Goal: Task Accomplishment & Management: Manage account settings

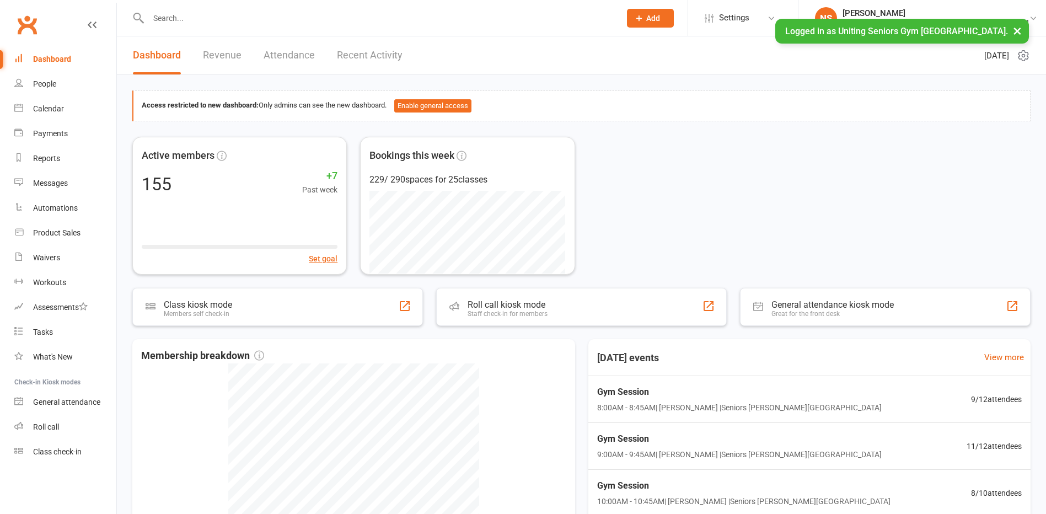
click at [61, 108] on div "Calendar" at bounding box center [48, 108] width 31 height 9
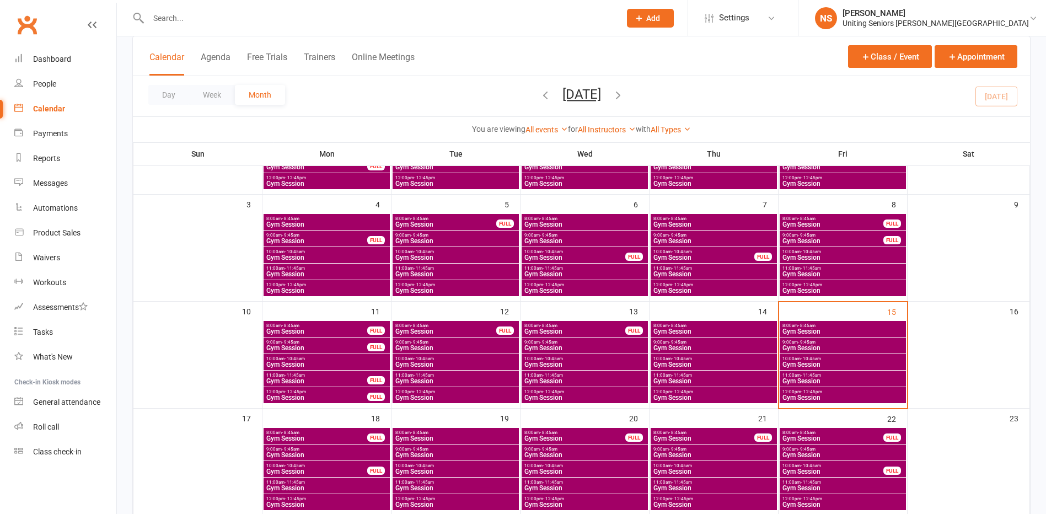
scroll to position [165, 0]
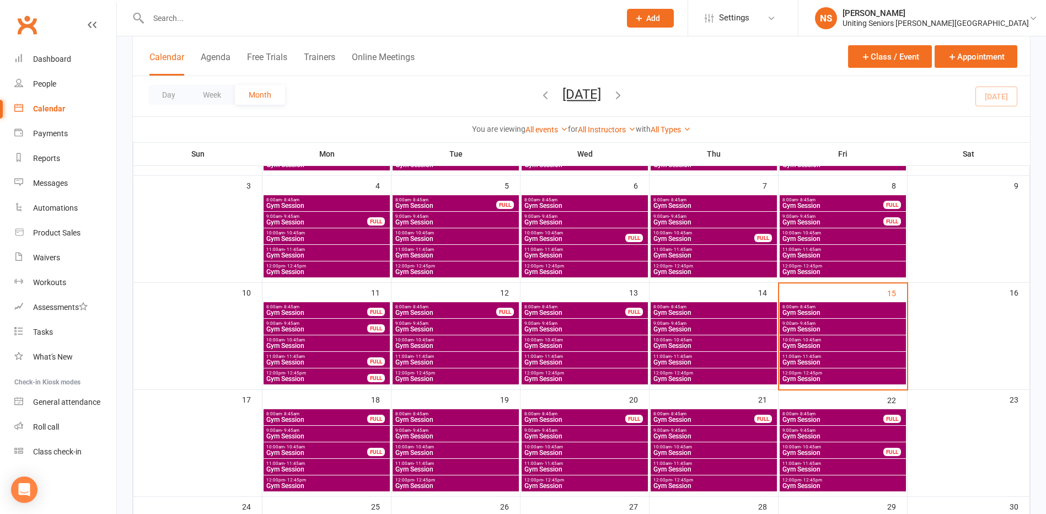
click at [814, 345] on span "Gym Session" at bounding box center [843, 345] width 122 height 7
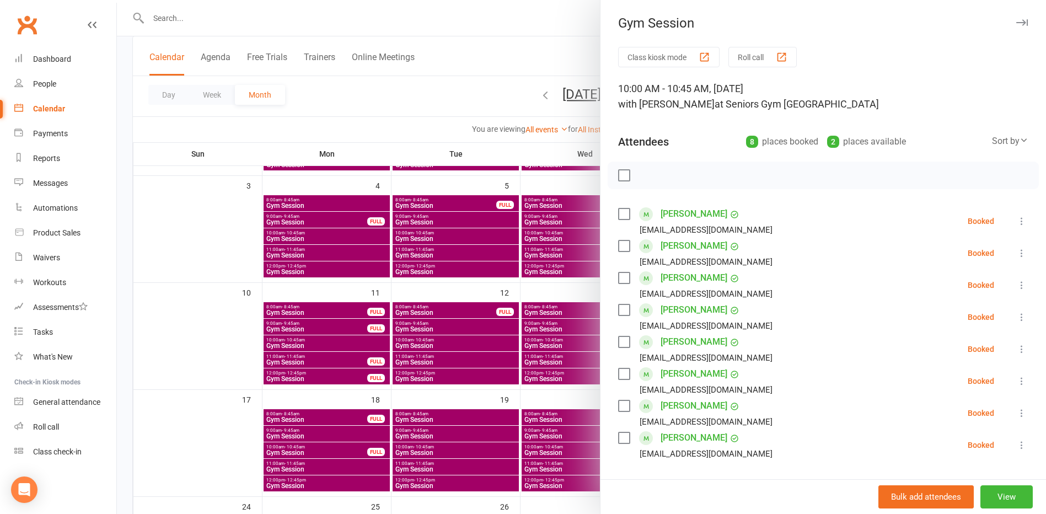
click at [1016, 413] on icon at bounding box center [1021, 412] width 11 height 11
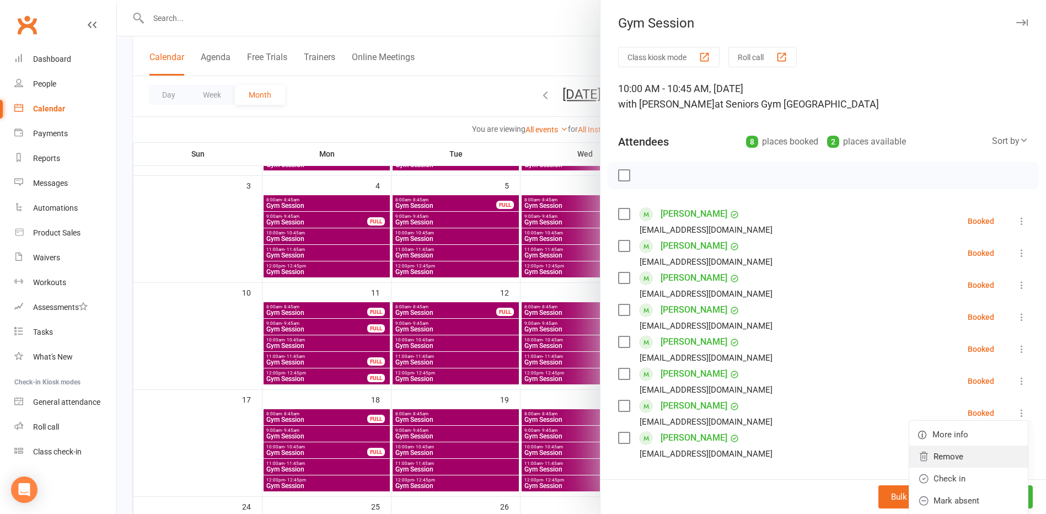
click at [926, 457] on link "Remove" at bounding box center [968, 457] width 119 height 22
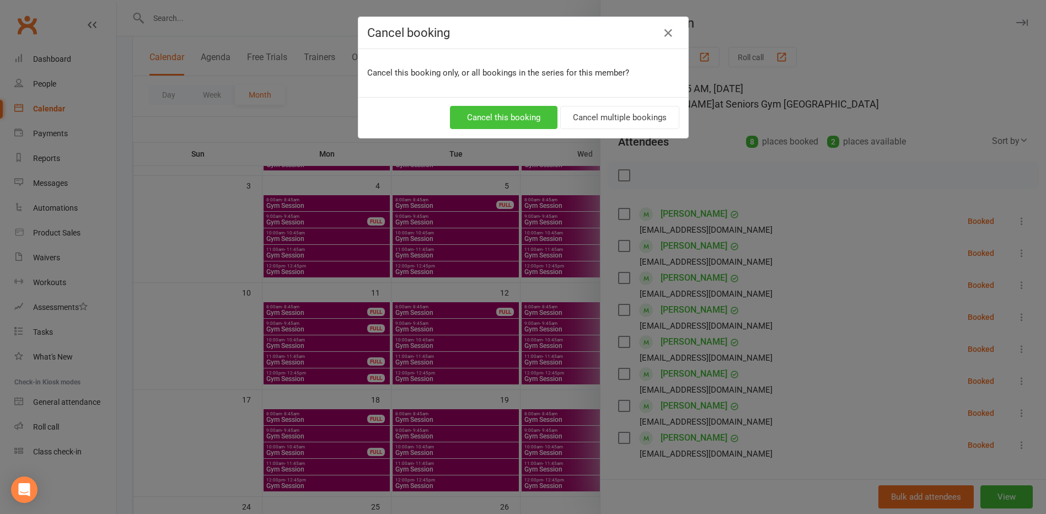
click at [490, 119] on button "Cancel this booking" at bounding box center [504, 117] width 108 height 23
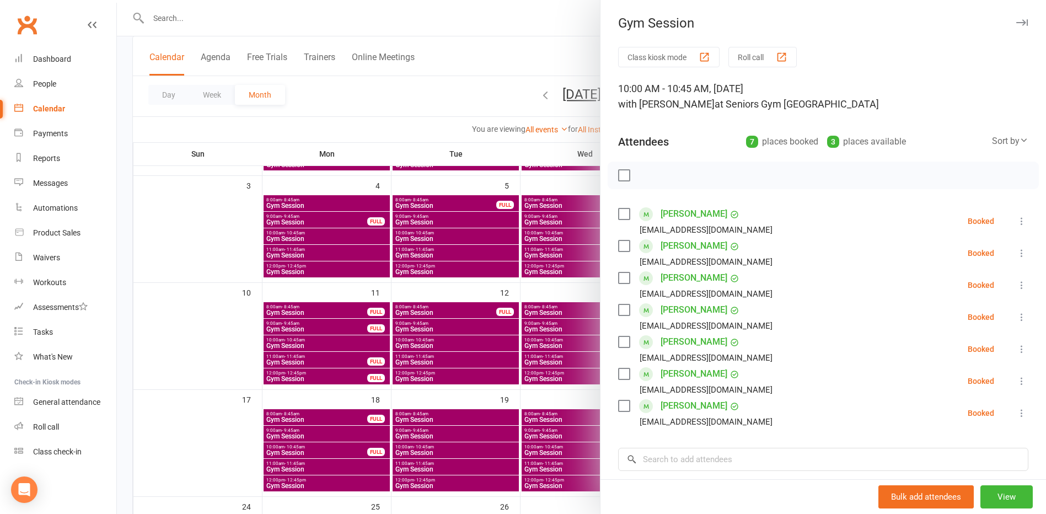
click at [207, 337] on div at bounding box center [581, 257] width 929 height 514
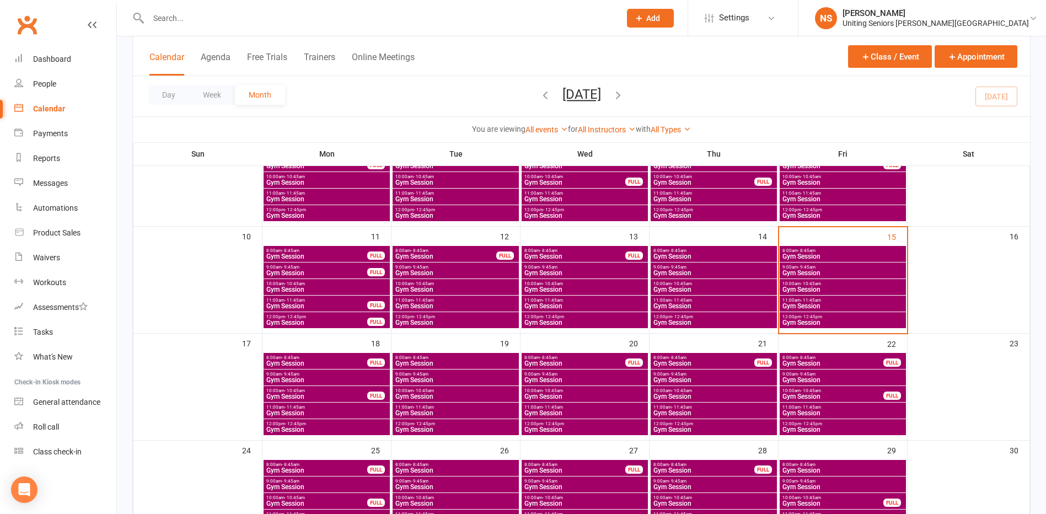
scroll to position [276, 0]
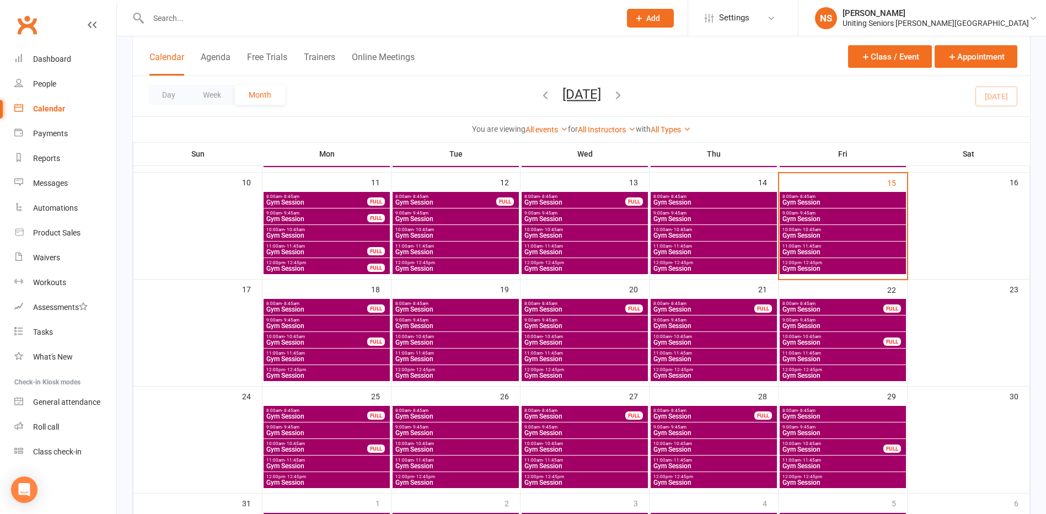
click at [805, 230] on span "- 10:45am" at bounding box center [811, 229] width 20 height 5
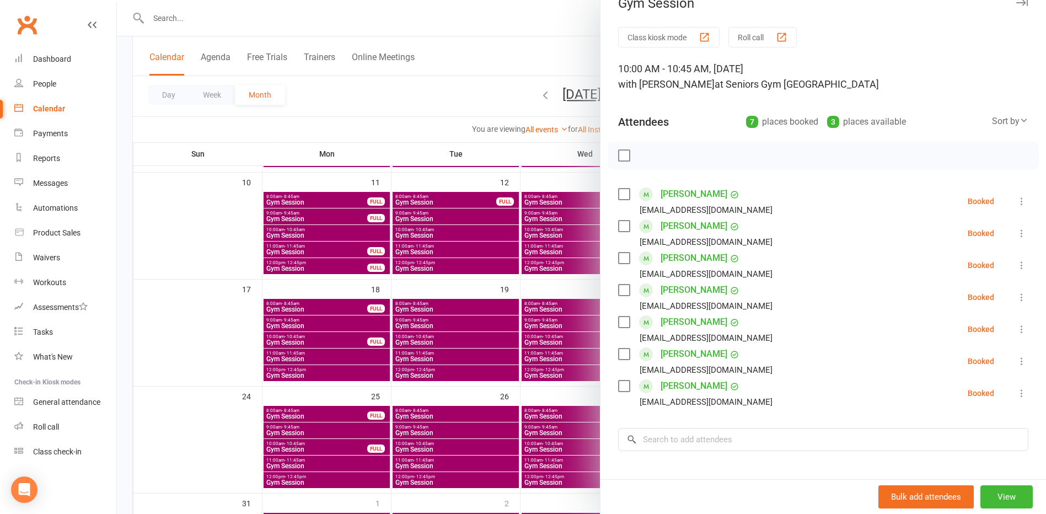
scroll to position [0, 0]
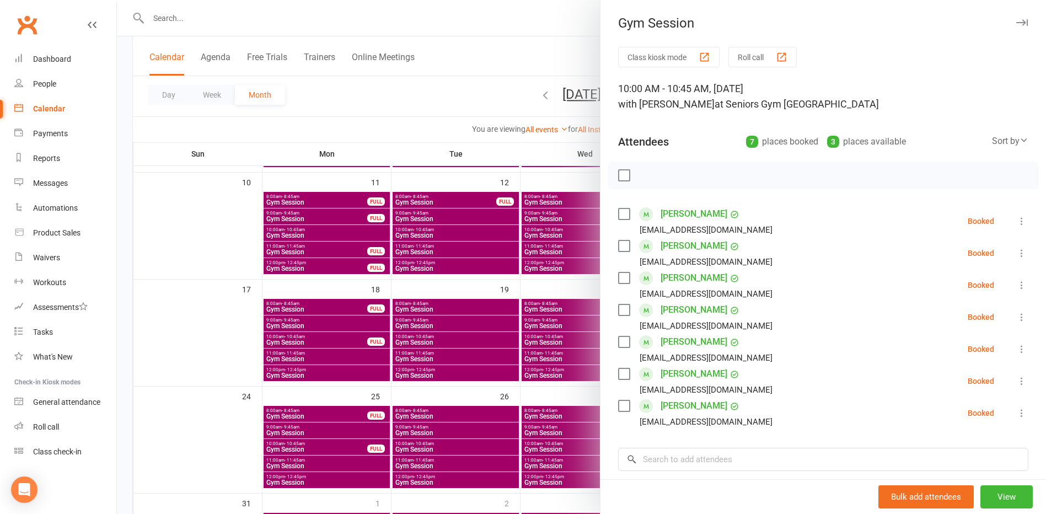
click at [223, 325] on div at bounding box center [581, 257] width 929 height 514
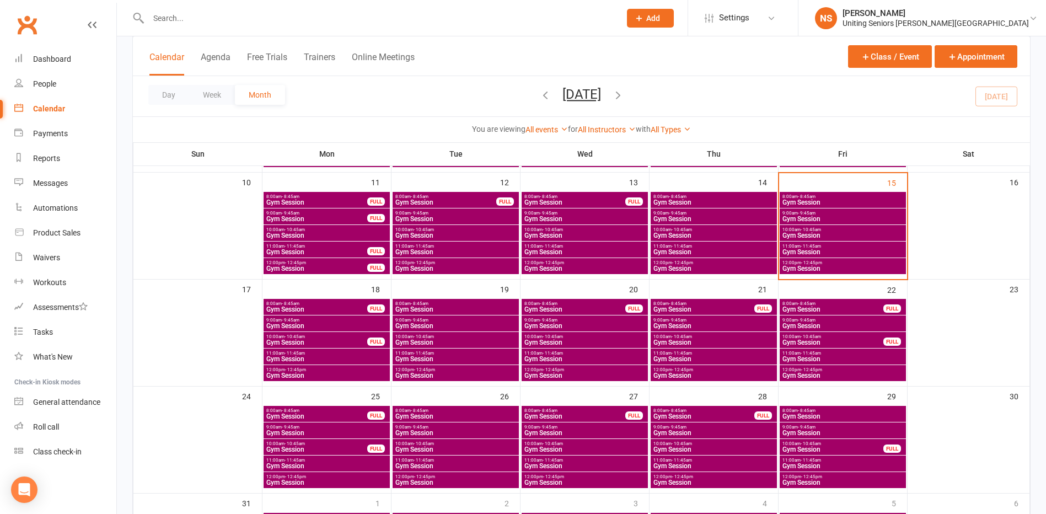
click at [345, 308] on span "Gym Session" at bounding box center [317, 309] width 102 height 7
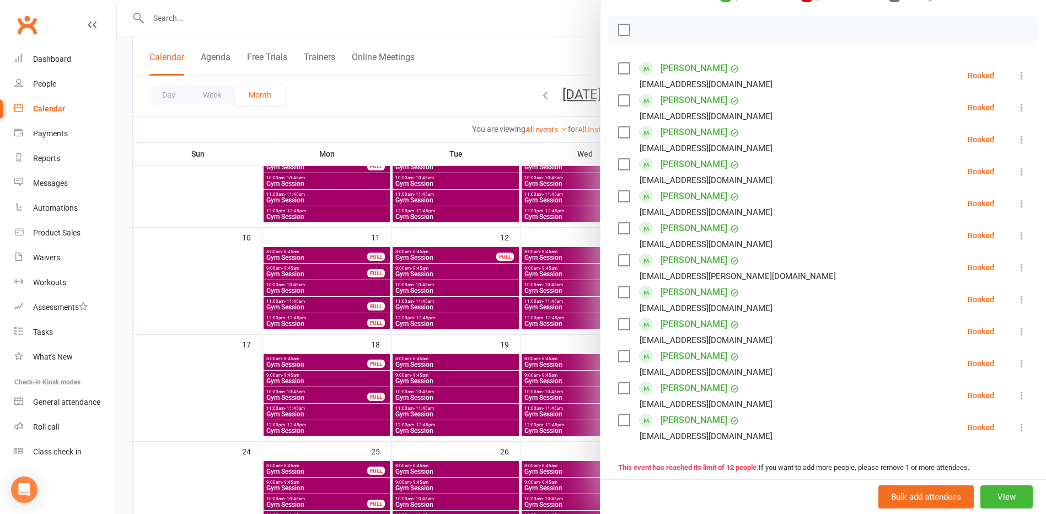
scroll to position [165, 0]
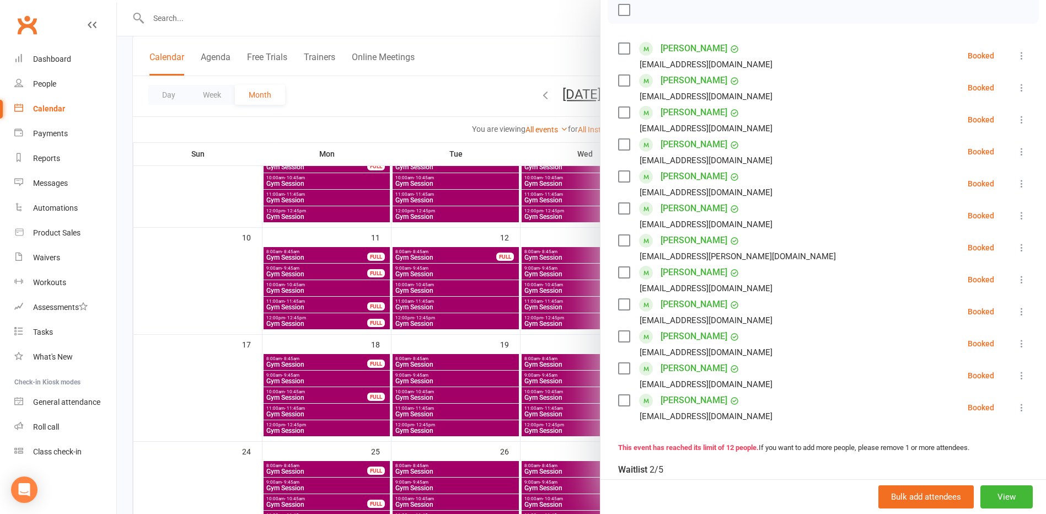
click at [196, 285] on div at bounding box center [581, 257] width 929 height 514
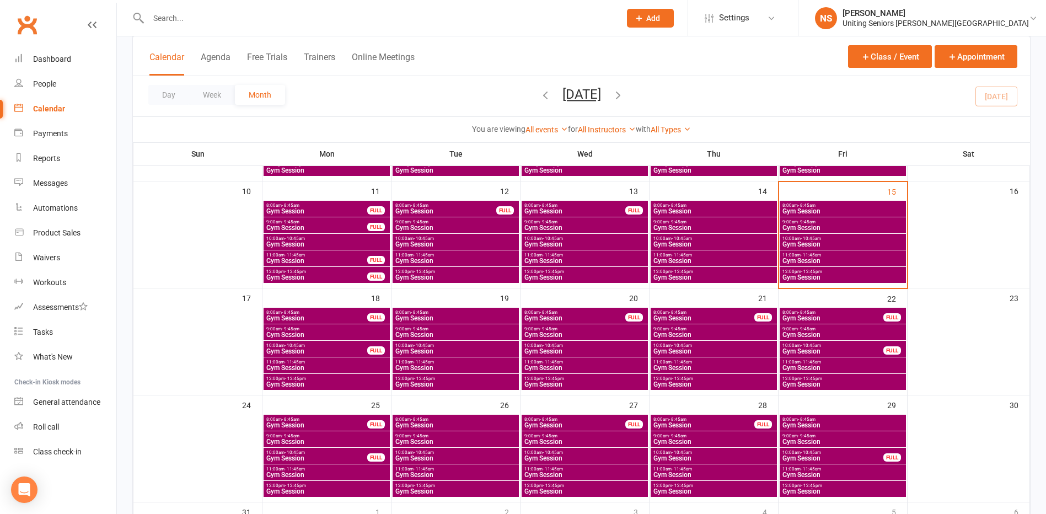
scroll to position [276, 0]
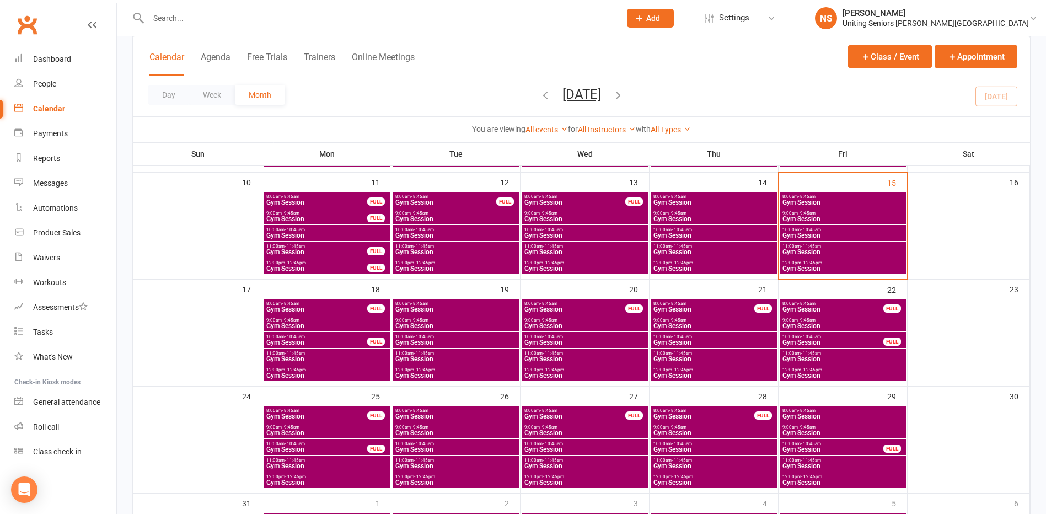
click at [416, 355] on span "- 11:45am" at bounding box center [424, 353] width 20 height 5
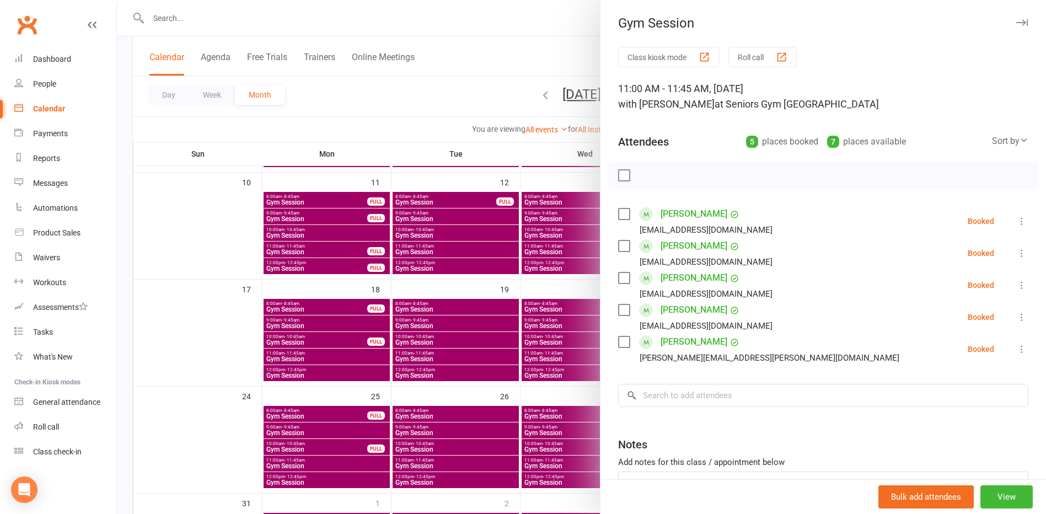
click at [416, 357] on div at bounding box center [581, 257] width 929 height 514
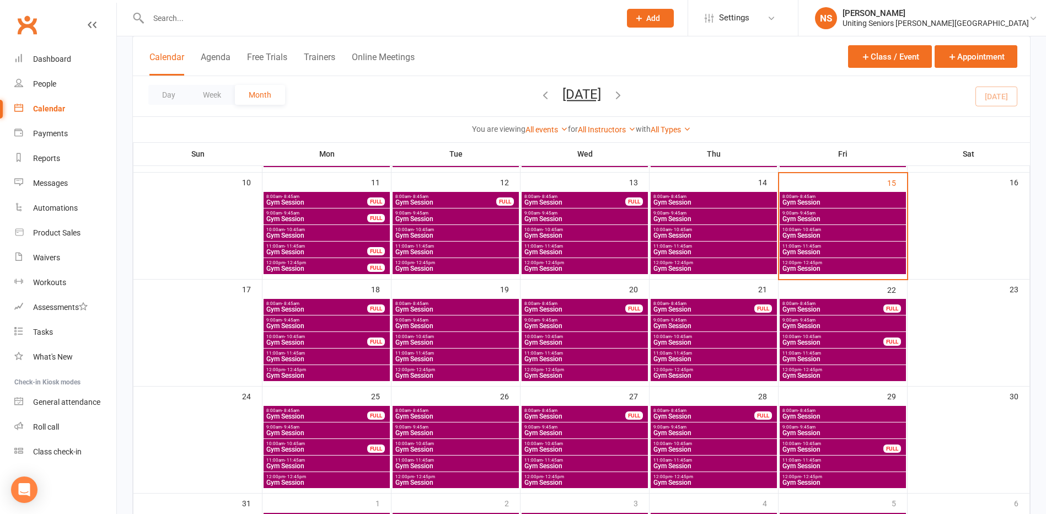
click at [795, 356] on span "Gym Session" at bounding box center [843, 359] width 122 height 7
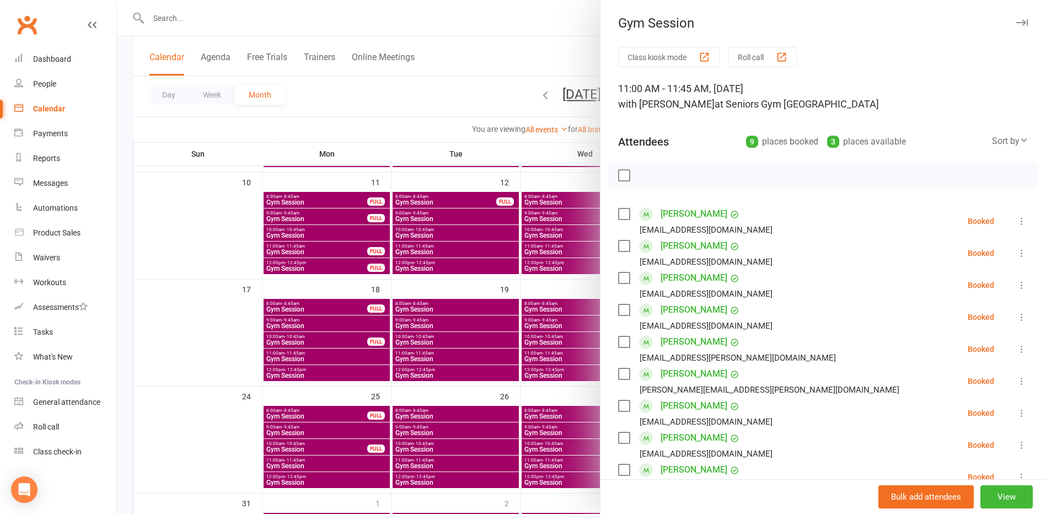
click at [415, 323] on div at bounding box center [581, 257] width 929 height 514
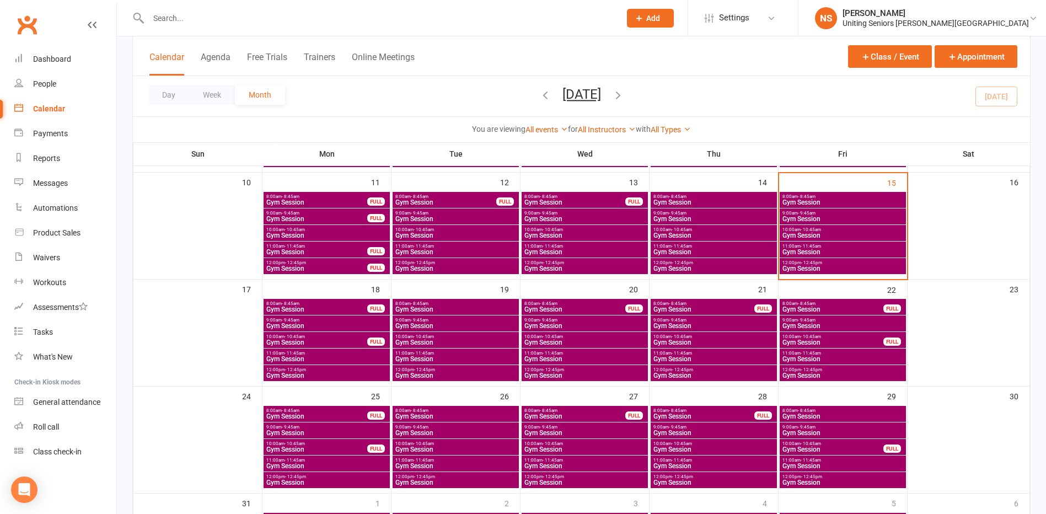
click at [411, 463] on span "Gym Session" at bounding box center [456, 466] width 122 height 7
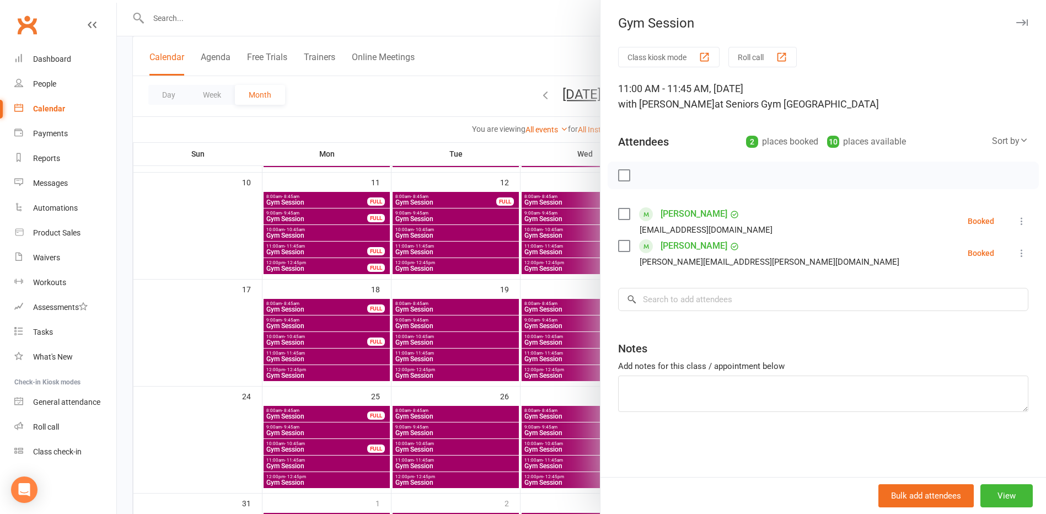
click at [411, 462] on div at bounding box center [581, 257] width 929 height 514
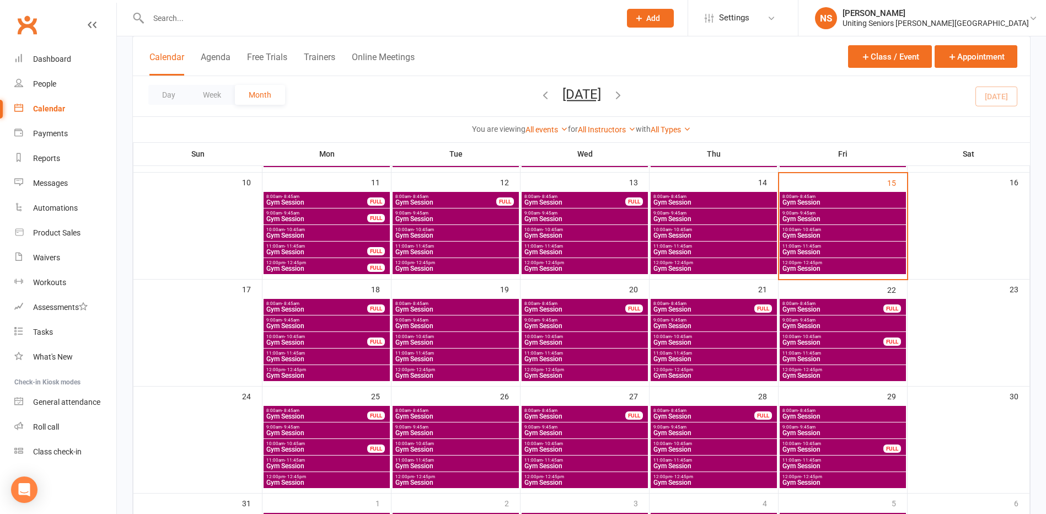
click at [788, 461] on span "11:00am - 11:45am" at bounding box center [843, 460] width 122 height 5
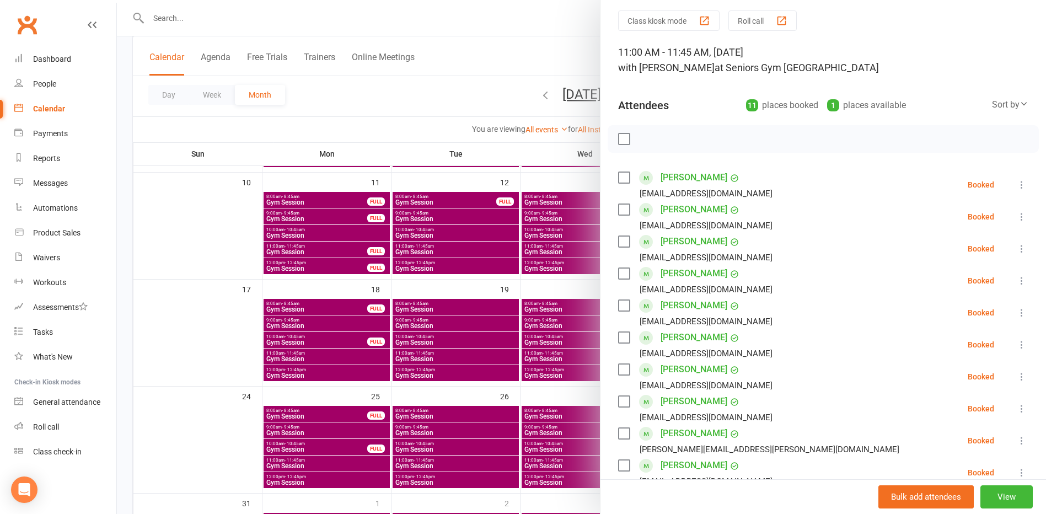
scroll to position [55, 0]
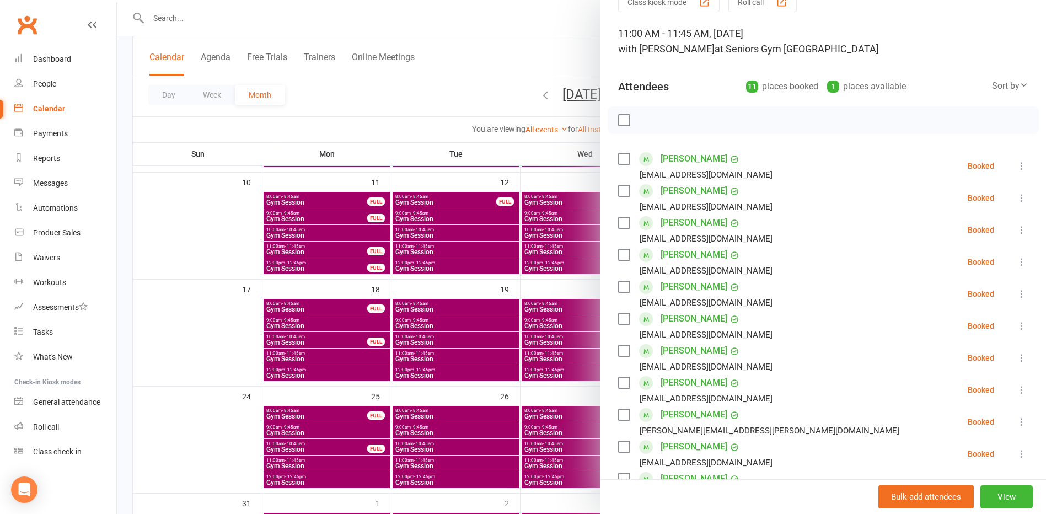
click at [215, 420] on div at bounding box center [581, 257] width 929 height 514
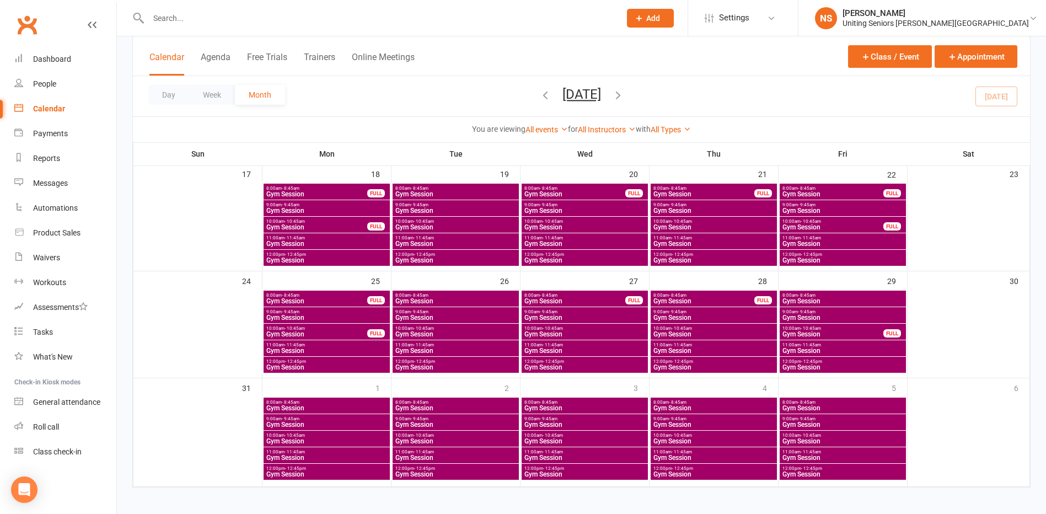
scroll to position [396, 0]
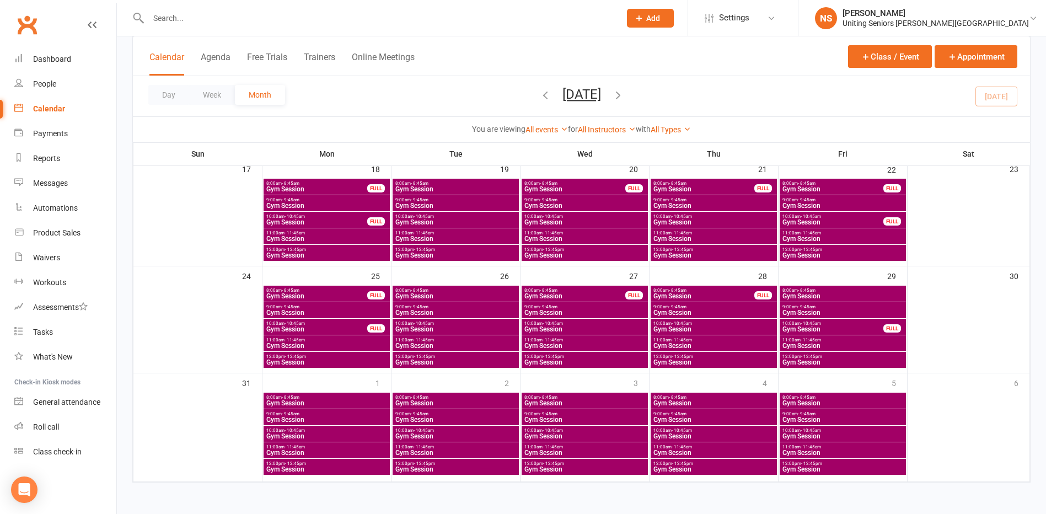
click at [409, 449] on span "Gym Session" at bounding box center [456, 452] width 122 height 7
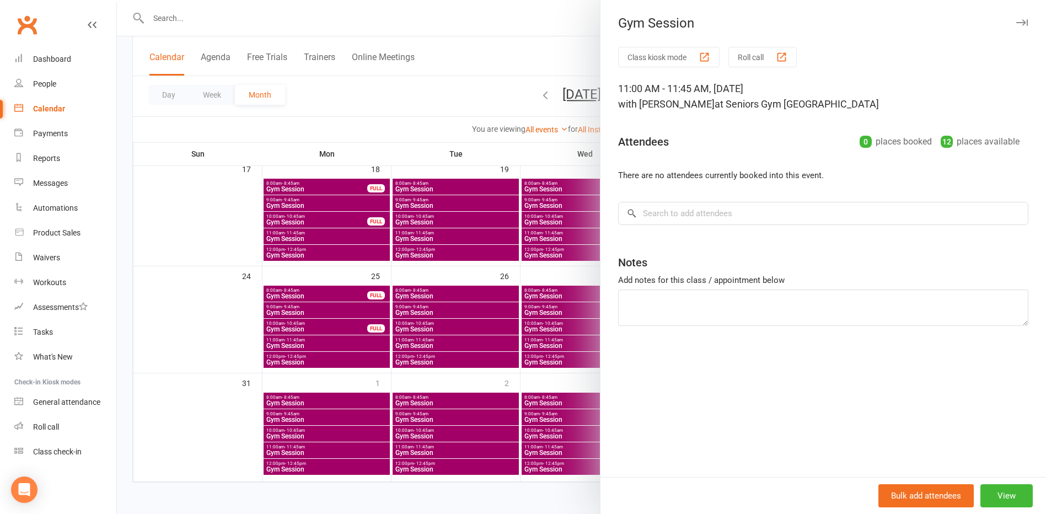
click at [409, 449] on div at bounding box center [581, 257] width 929 height 514
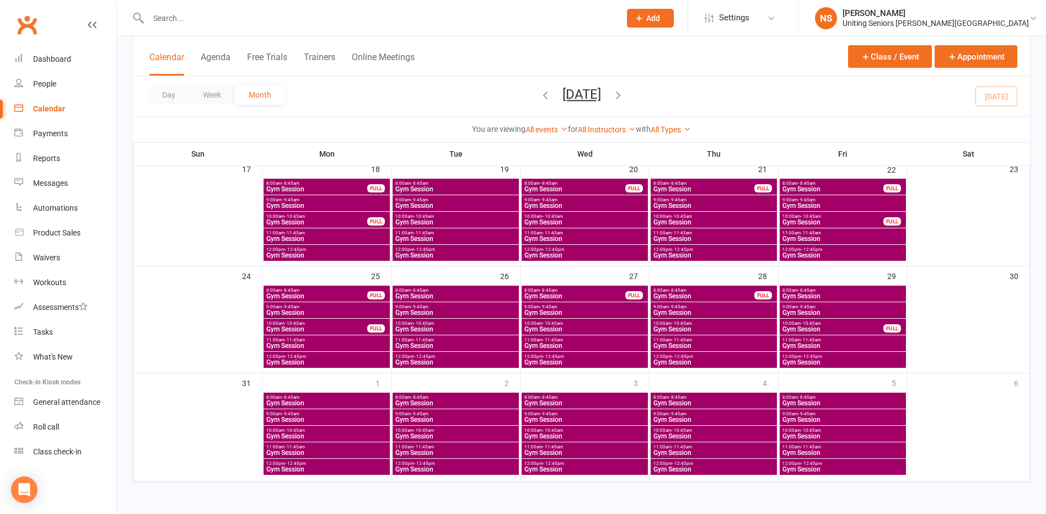
click at [792, 448] on span "11:00am - 11:45am" at bounding box center [843, 446] width 122 height 5
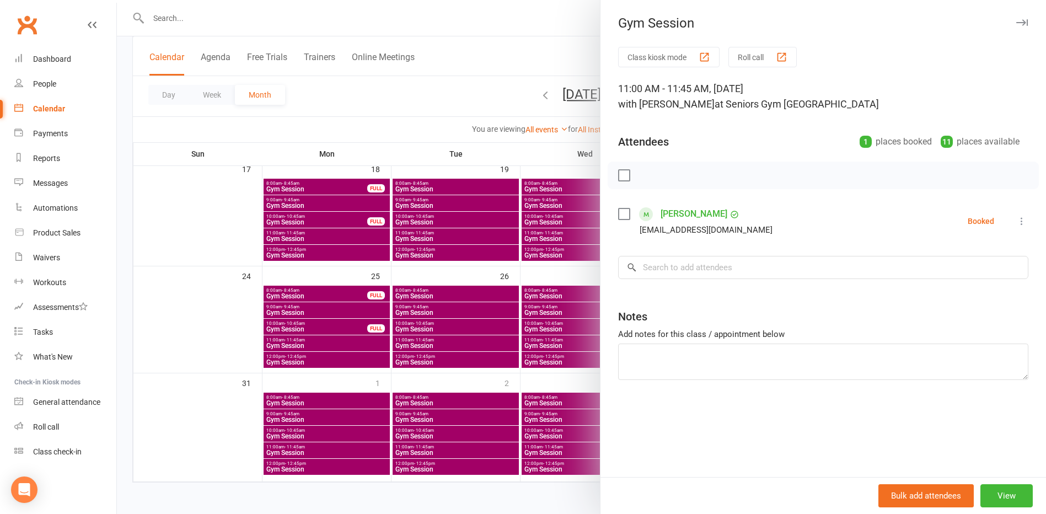
click at [217, 435] on div at bounding box center [581, 257] width 929 height 514
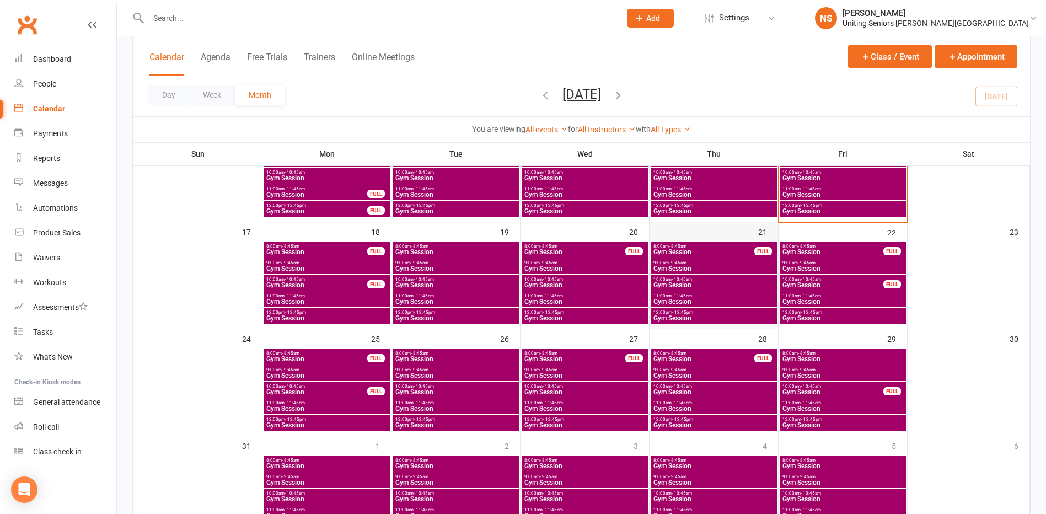
scroll to position [286, 0]
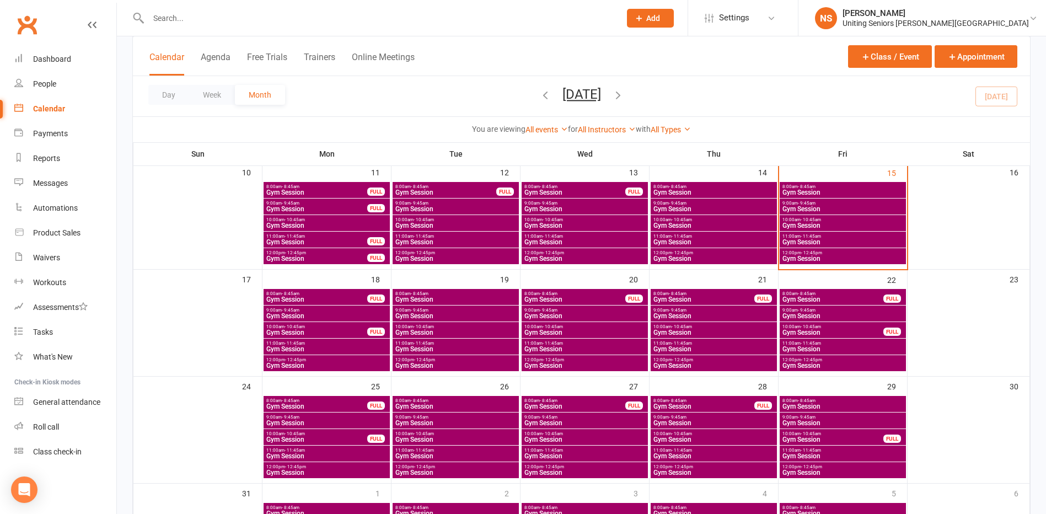
click at [264, 18] on input "text" at bounding box center [379, 17] width 468 height 15
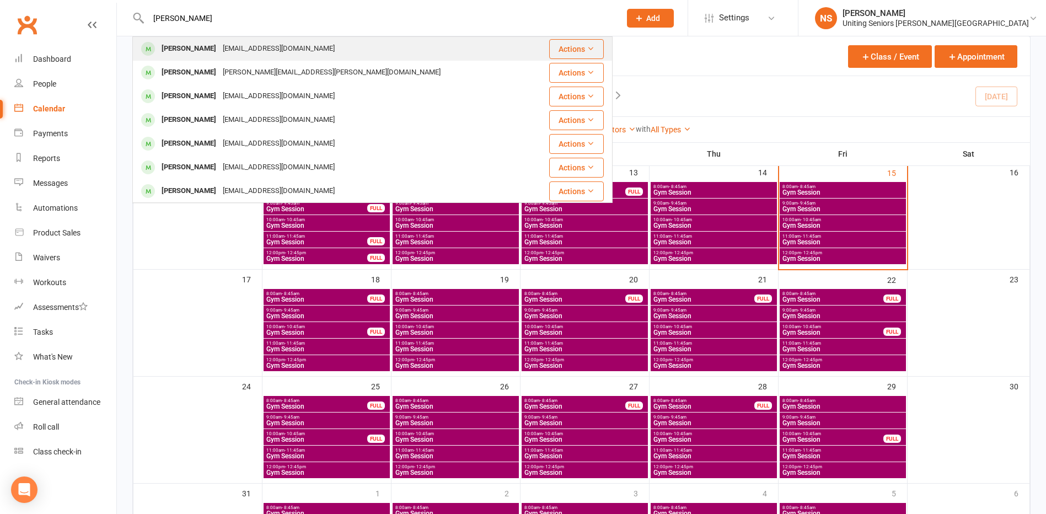
type input "[PERSON_NAME]"
click at [240, 53] on div "[EMAIL_ADDRESS][DOMAIN_NAME]" at bounding box center [278, 49] width 119 height 16
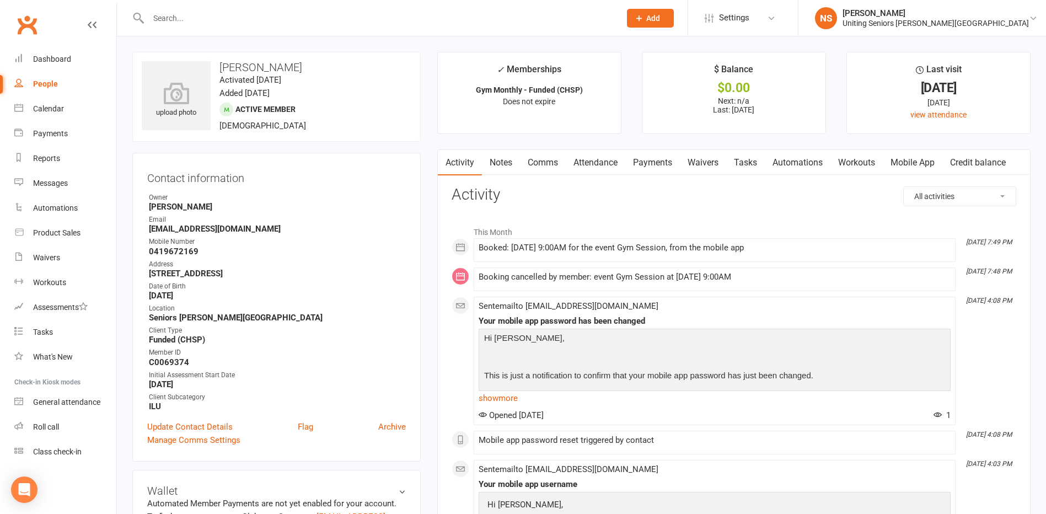
click at [921, 155] on link "Mobile App" at bounding box center [913, 162] width 60 height 25
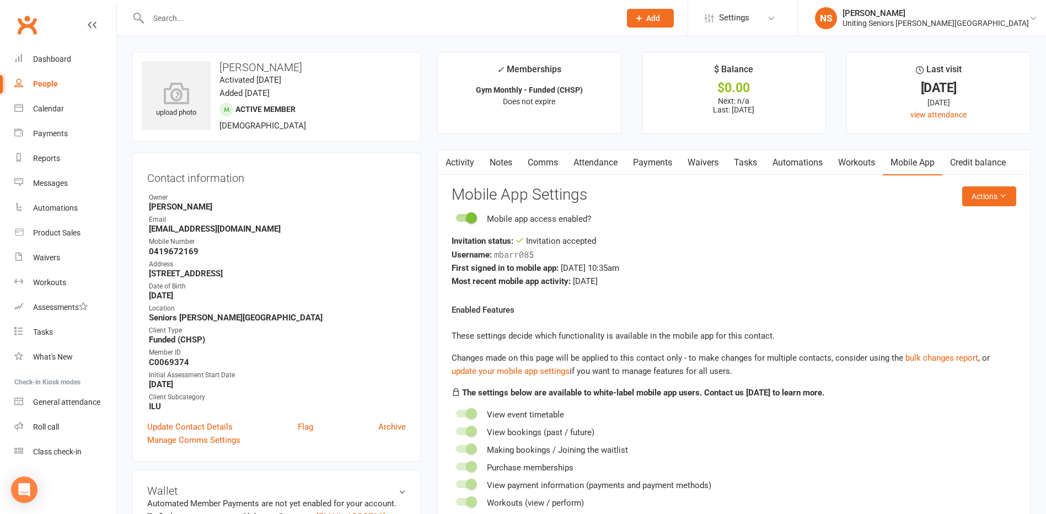
click at [371, 457] on div "Contact information Owner [PERSON_NAME] Email [EMAIL_ADDRESS][DOMAIN_NAME] Mobi…" at bounding box center [276, 307] width 288 height 309
click at [41, 109] on div "Calendar" at bounding box center [48, 108] width 31 height 9
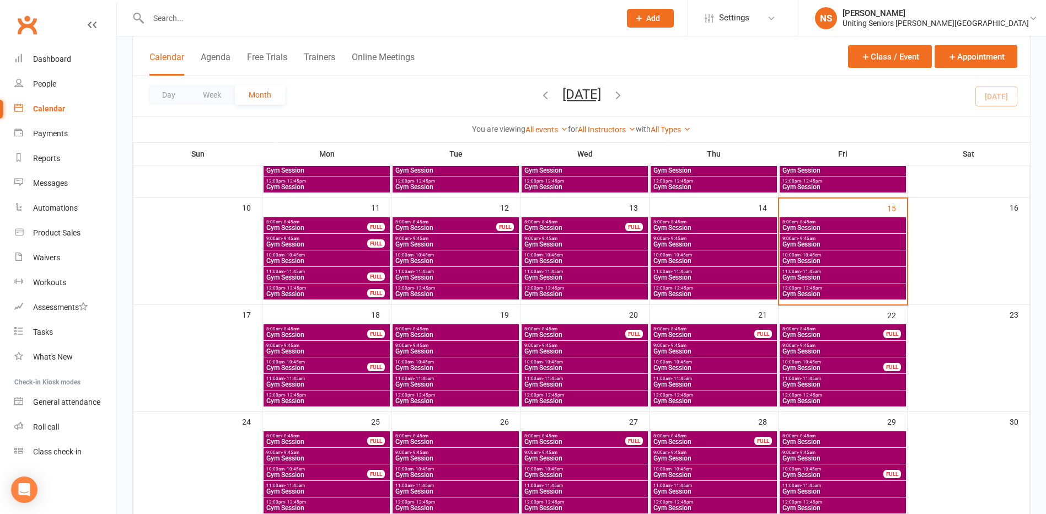
scroll to position [276, 0]
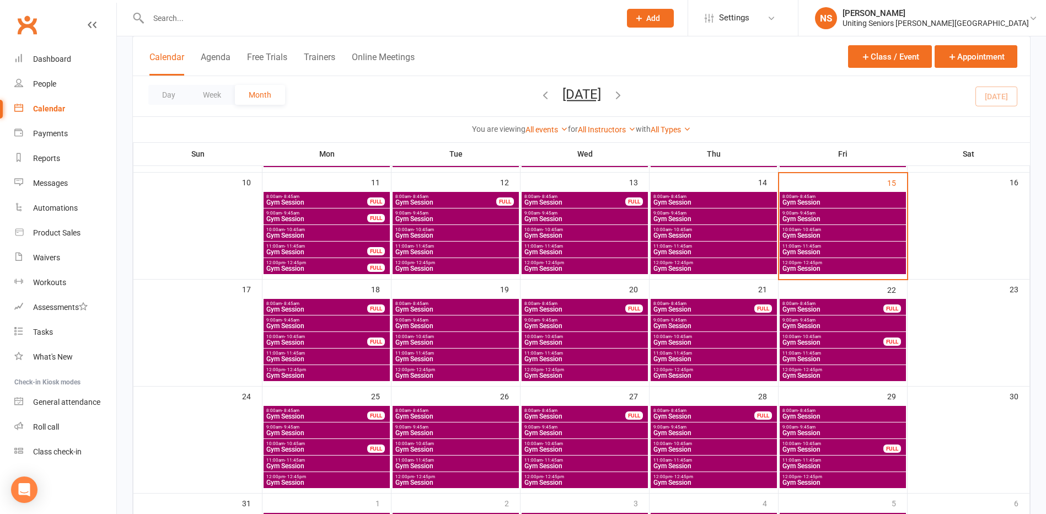
click at [346, 342] on span "Gym Session" at bounding box center [317, 342] width 102 height 7
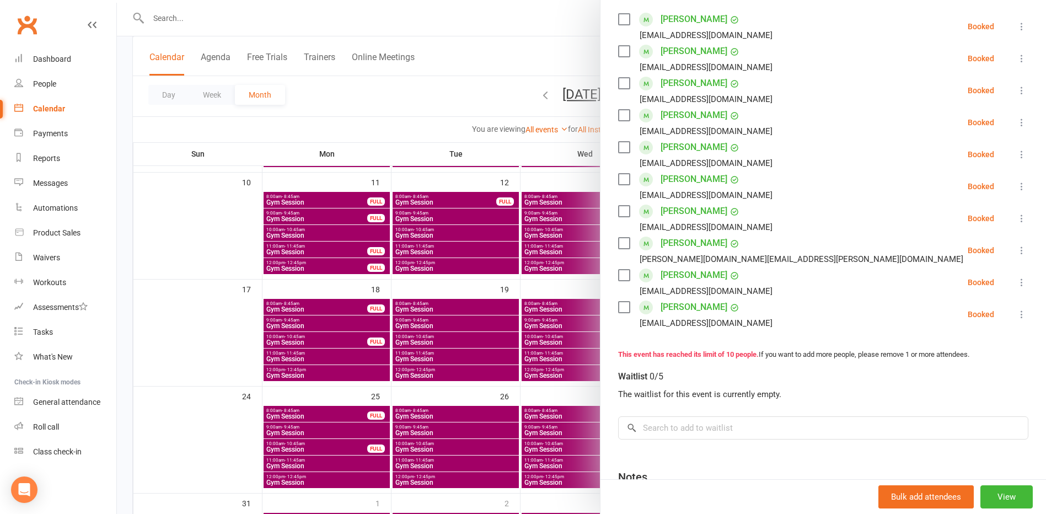
scroll to position [165, 0]
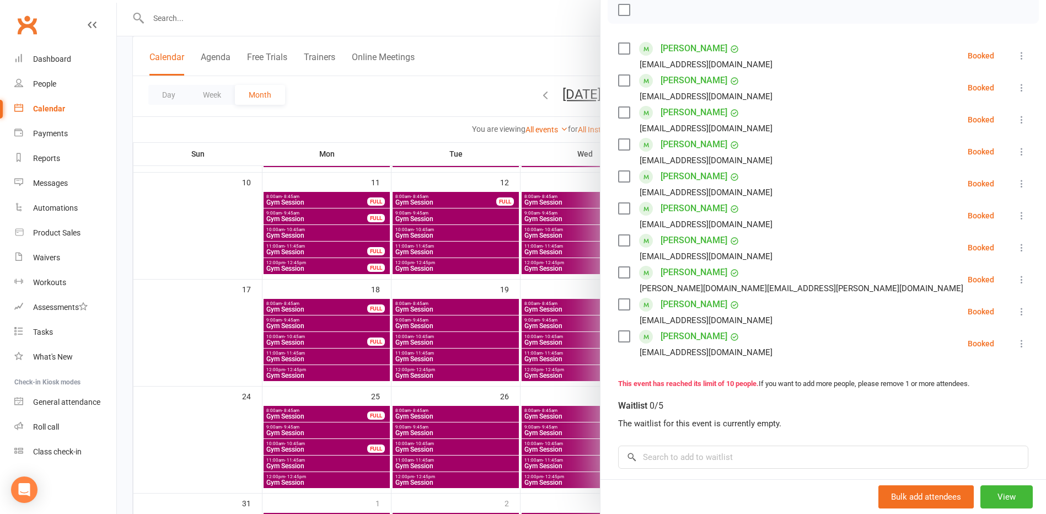
click at [1016, 214] on icon at bounding box center [1021, 215] width 11 height 11
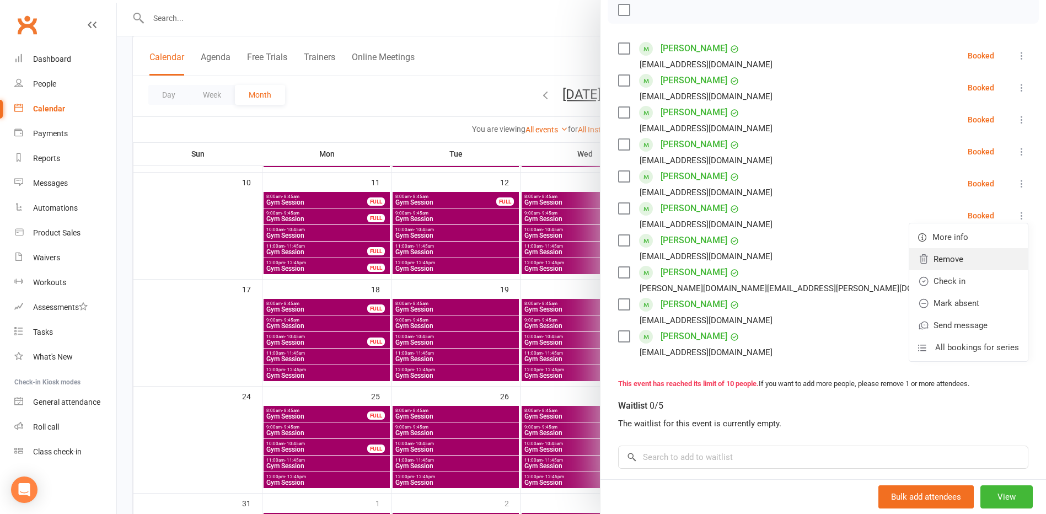
click at [932, 259] on link "Remove" at bounding box center [968, 259] width 119 height 22
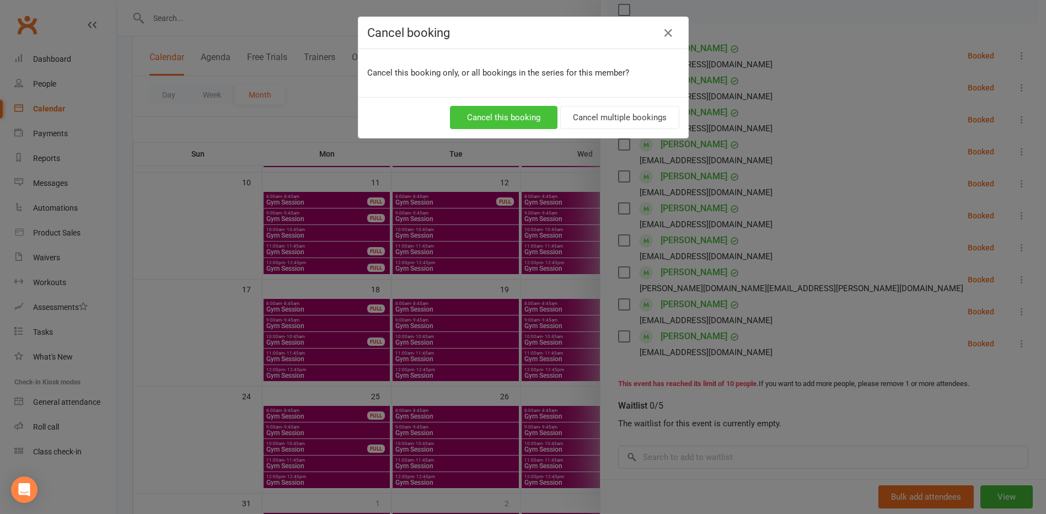
click at [477, 110] on button "Cancel this booking" at bounding box center [504, 117] width 108 height 23
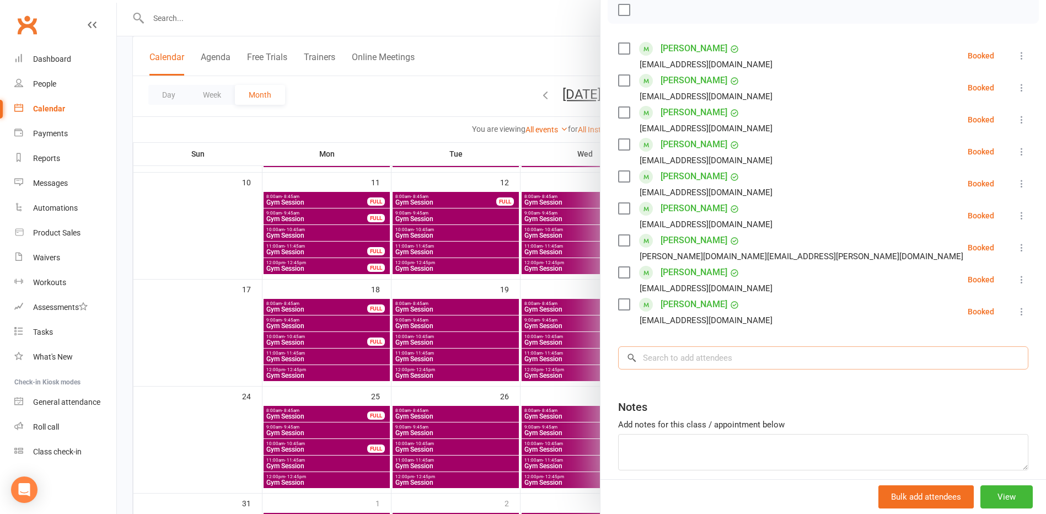
click at [669, 355] on input "search" at bounding box center [823, 357] width 410 height 23
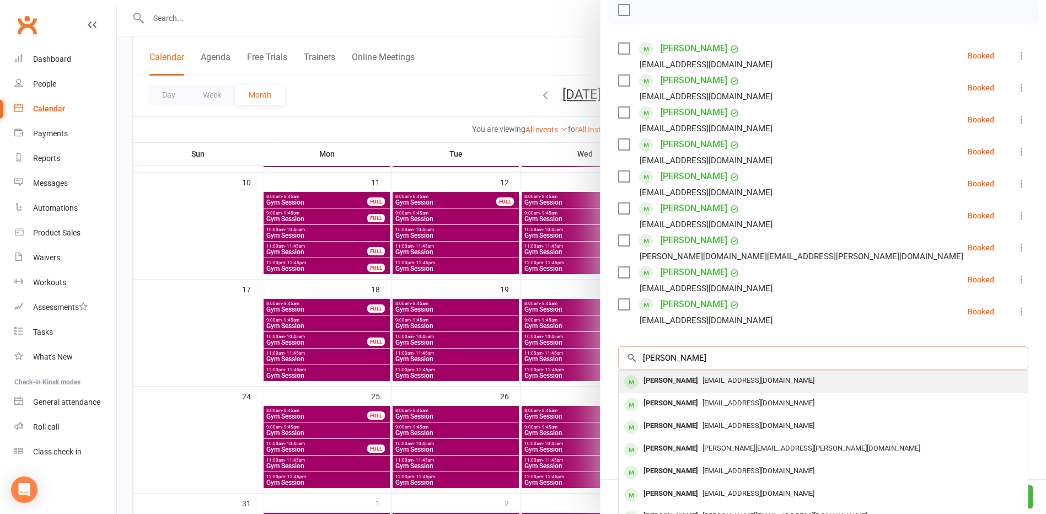
type input "[PERSON_NAME]"
click at [672, 385] on div "[PERSON_NAME]" at bounding box center [670, 381] width 63 height 16
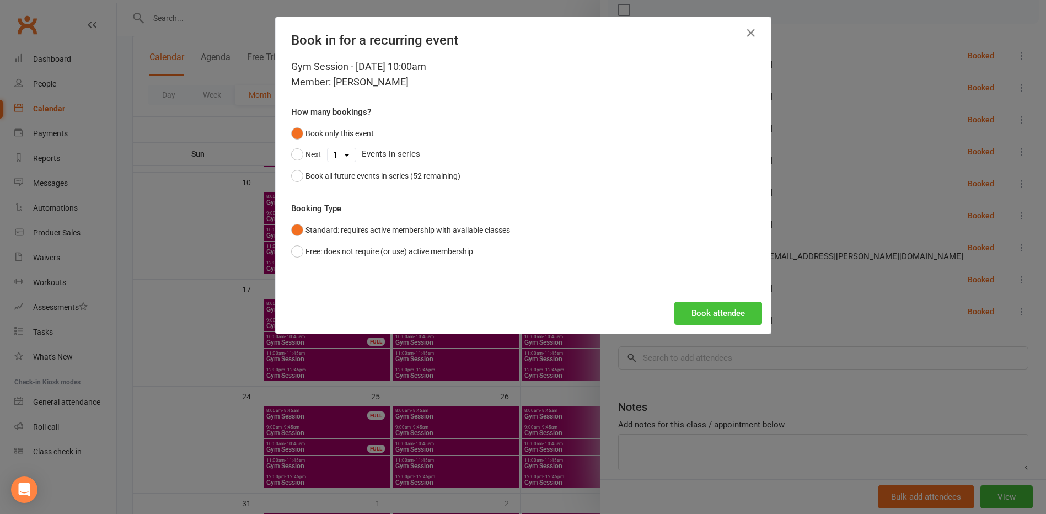
click at [700, 307] on button "Book attendee" at bounding box center [718, 313] width 88 height 23
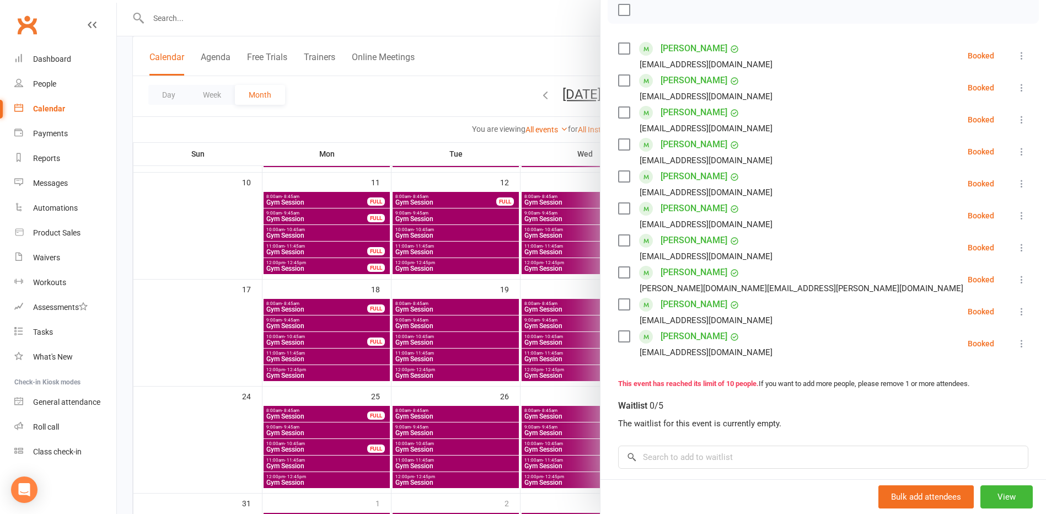
click at [226, 233] on div at bounding box center [581, 257] width 929 height 514
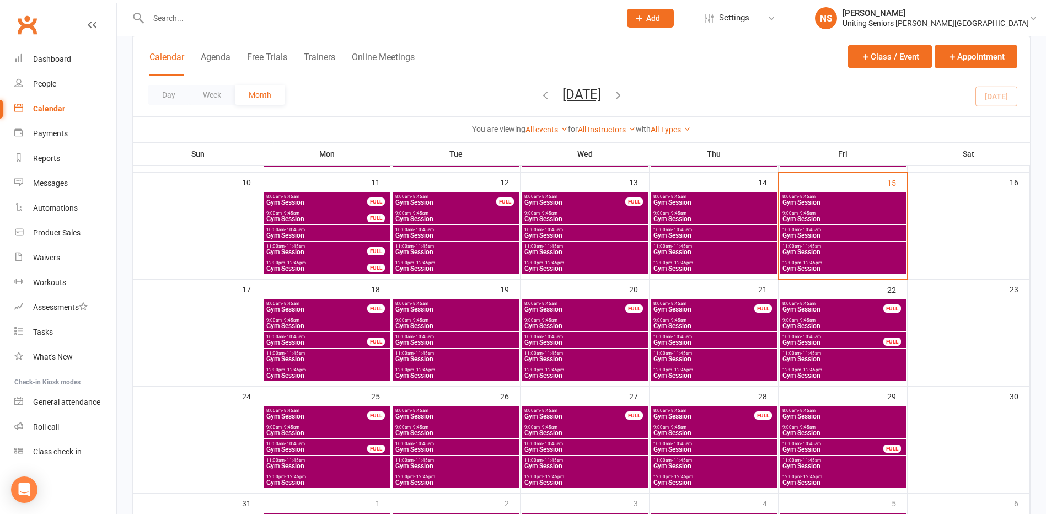
click at [308, 448] on span "Gym Session" at bounding box center [317, 449] width 102 height 7
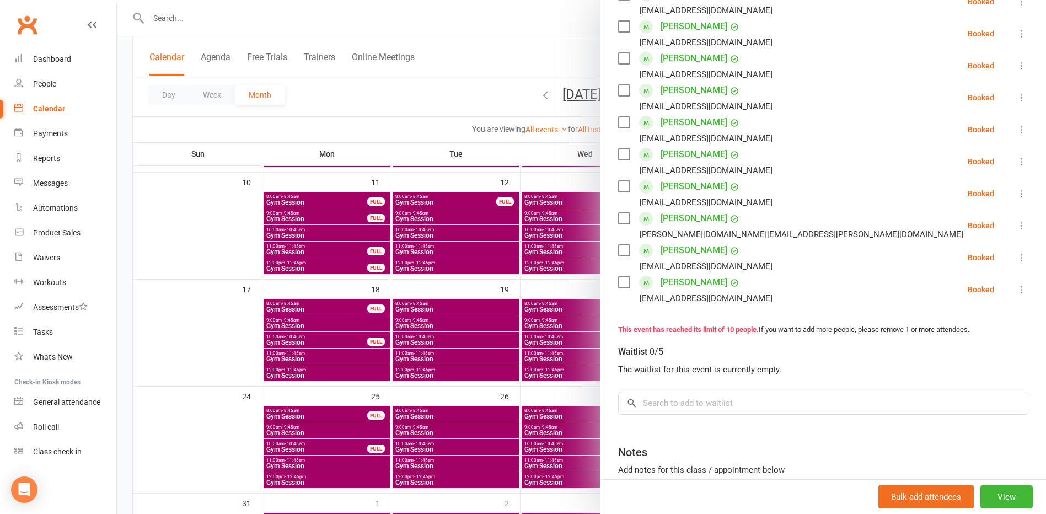
scroll to position [221, 0]
click at [321, 462] on div at bounding box center [581, 257] width 929 height 514
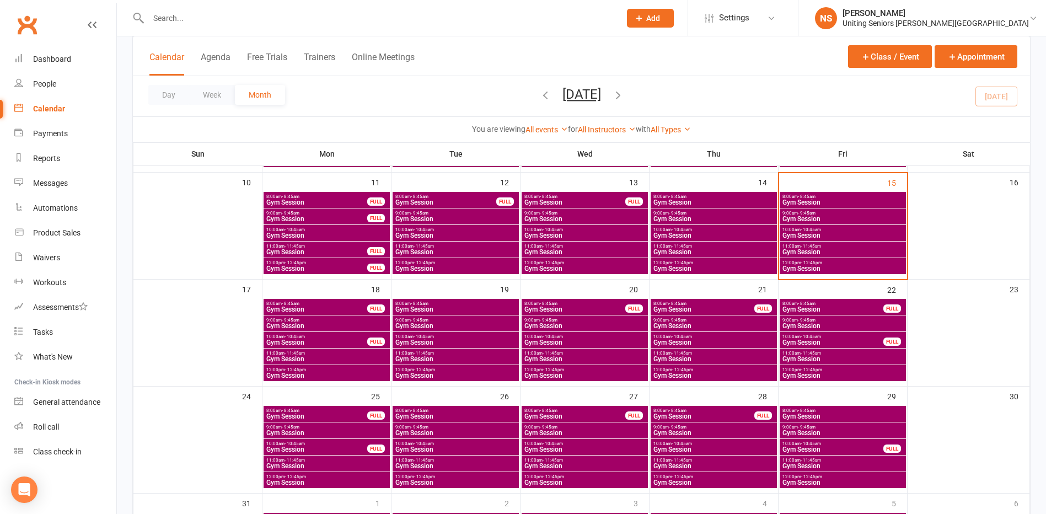
click at [320, 466] on span "Gym Session" at bounding box center [327, 466] width 122 height 7
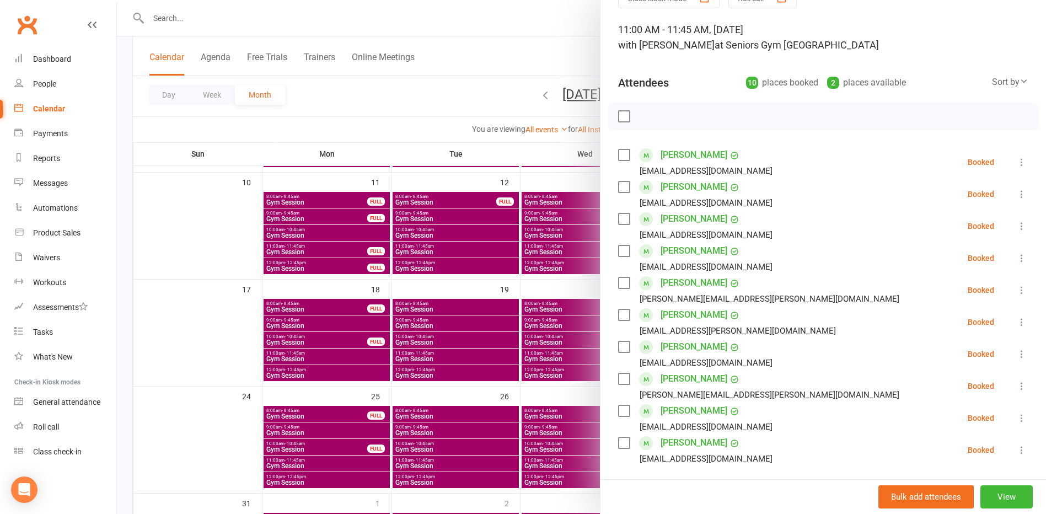
scroll to position [165, 0]
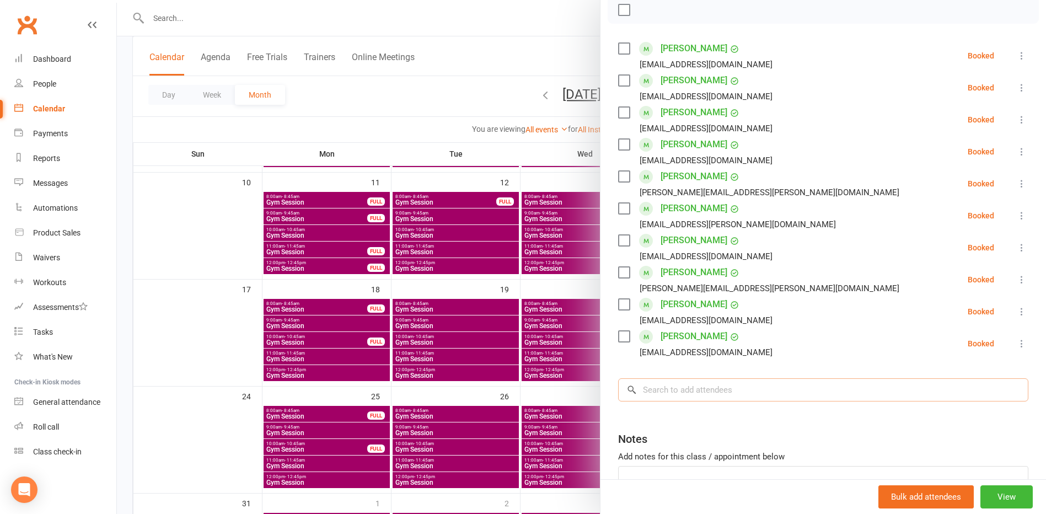
click at [692, 390] on input "search" at bounding box center [823, 389] width 410 height 23
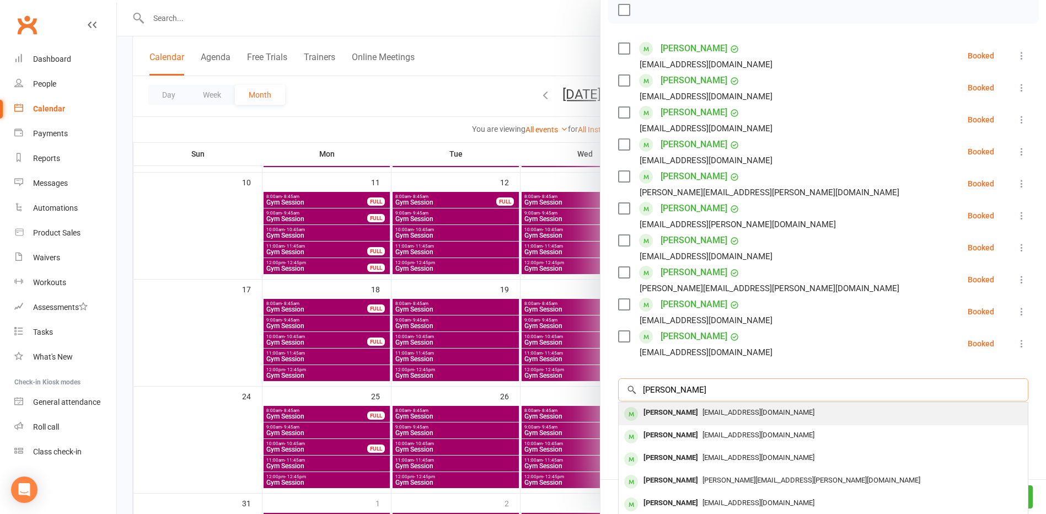
type input "[PERSON_NAME]"
click at [702, 412] on span "[EMAIL_ADDRESS][DOMAIN_NAME]" at bounding box center [758, 412] width 112 height 8
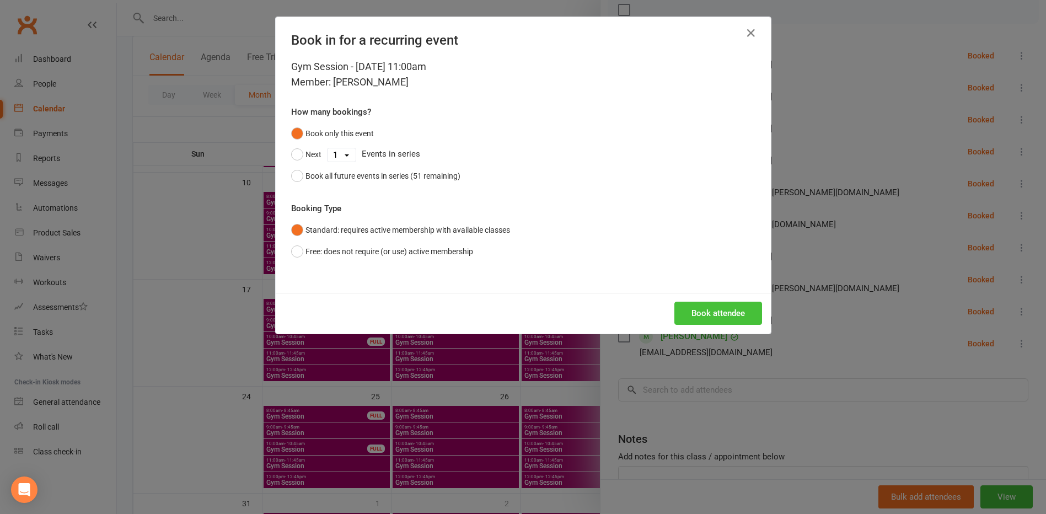
click at [684, 310] on button "Book attendee" at bounding box center [718, 313] width 88 height 23
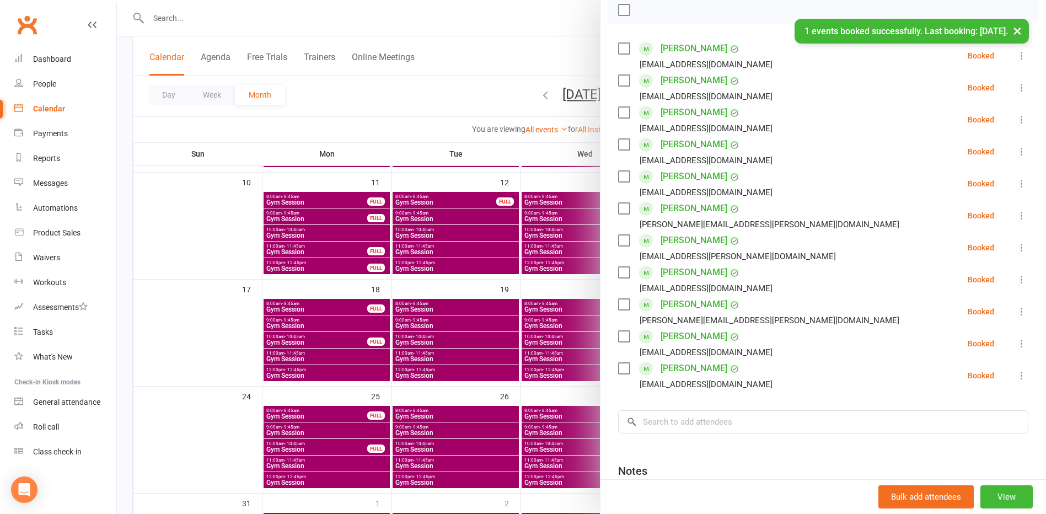
click at [175, 226] on div at bounding box center [581, 257] width 929 height 514
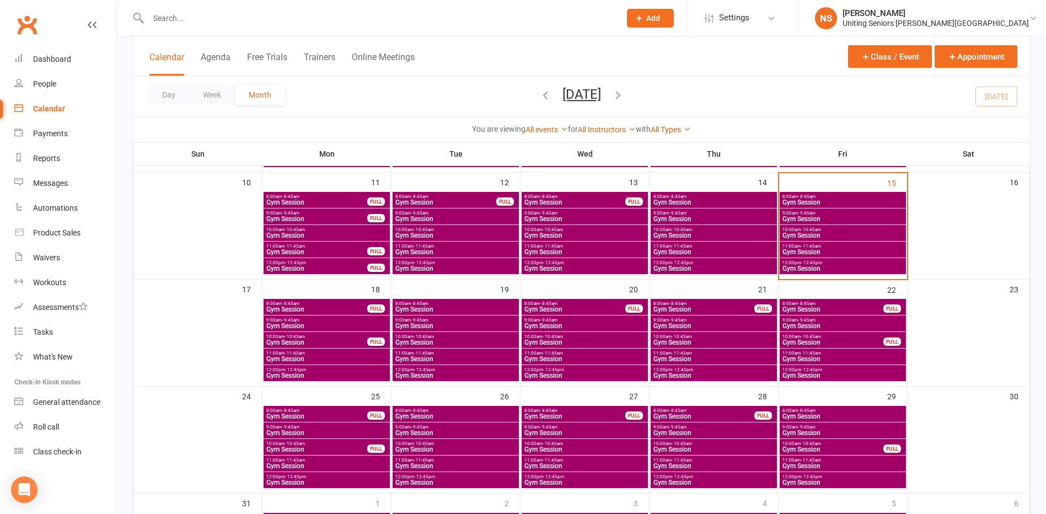
click at [362, 6] on div at bounding box center [372, 18] width 480 height 36
click at [353, 17] on input "text" at bounding box center [379, 17] width 468 height 15
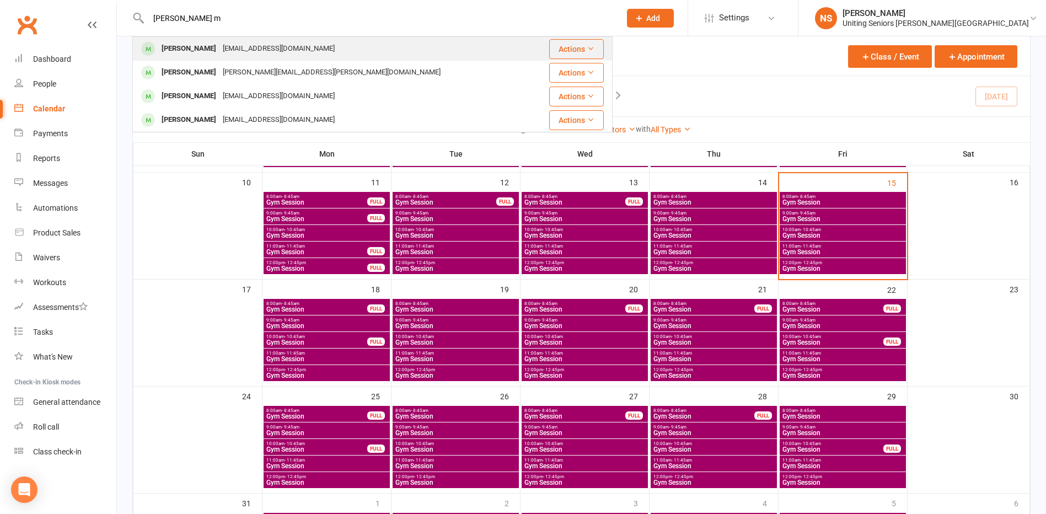
type input "[PERSON_NAME] m"
click at [219, 44] on div "[EMAIL_ADDRESS][DOMAIN_NAME]" at bounding box center [278, 49] width 119 height 16
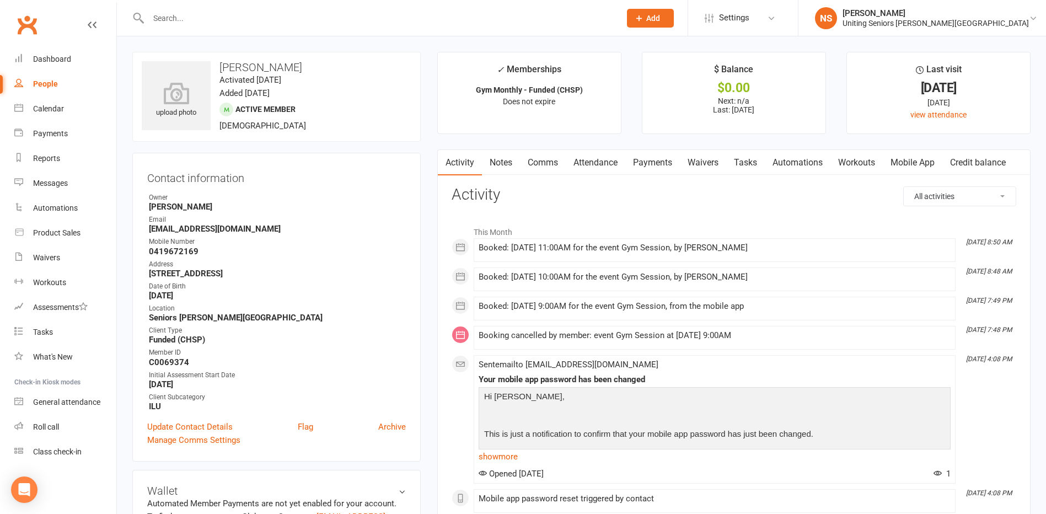
click at [929, 172] on link "Mobile App" at bounding box center [913, 162] width 60 height 25
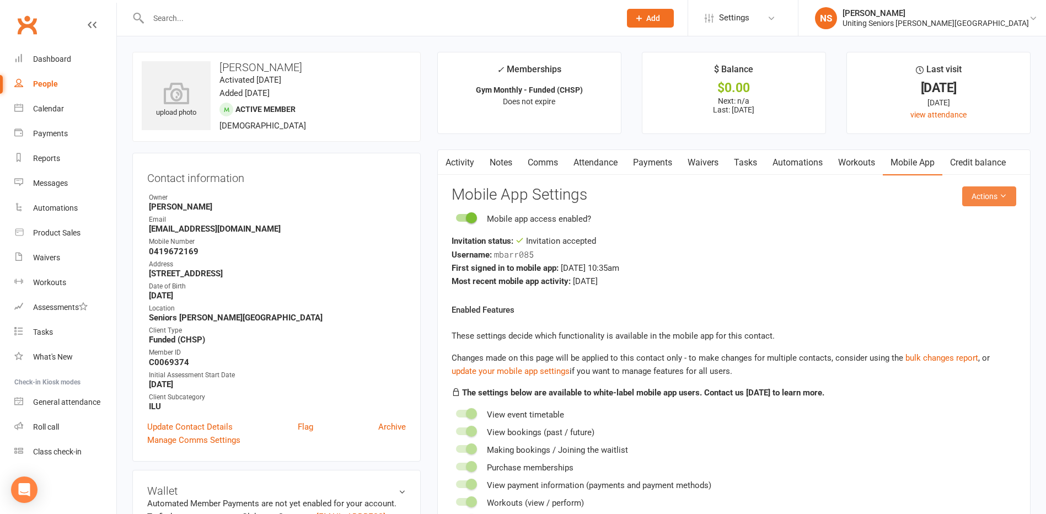
click at [997, 199] on button "Actions" at bounding box center [989, 196] width 54 height 20
click at [945, 270] on link "Reset password" at bounding box center [952, 265] width 109 height 22
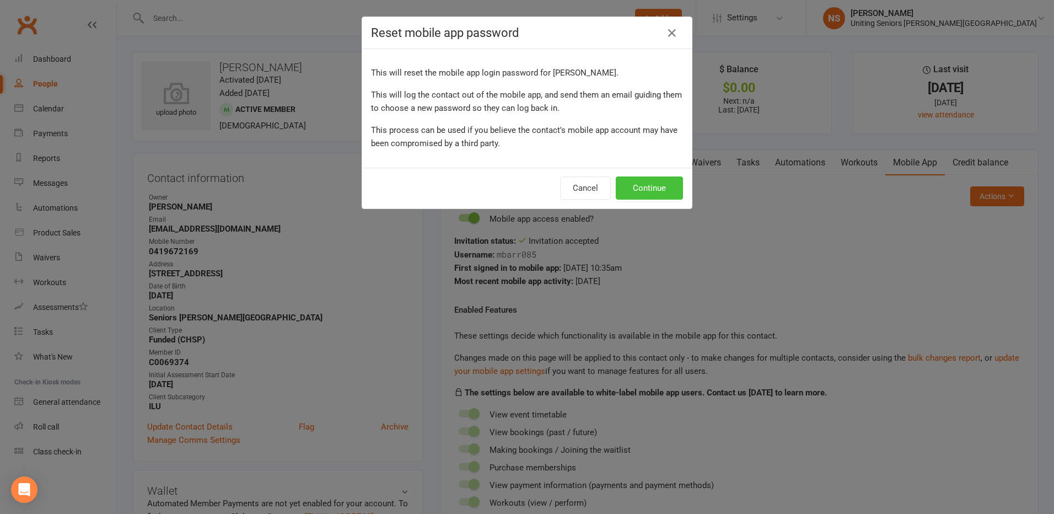
click at [646, 189] on button "Continue" at bounding box center [649, 187] width 67 height 23
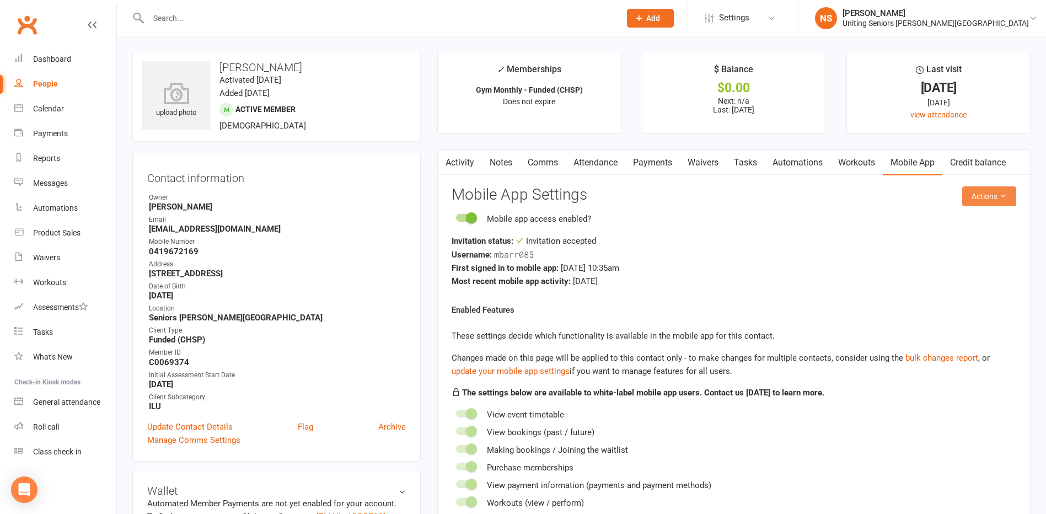
click at [986, 202] on button "Actions" at bounding box center [989, 196] width 54 height 20
click at [921, 242] on link "Send invitation SMS" at bounding box center [952, 243] width 109 height 22
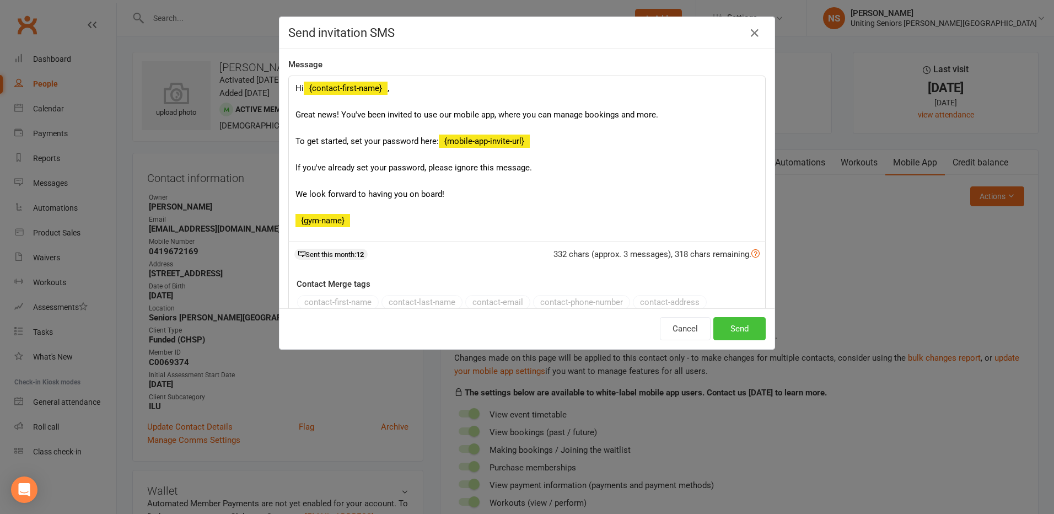
click at [738, 332] on button "Send" at bounding box center [739, 328] width 52 height 23
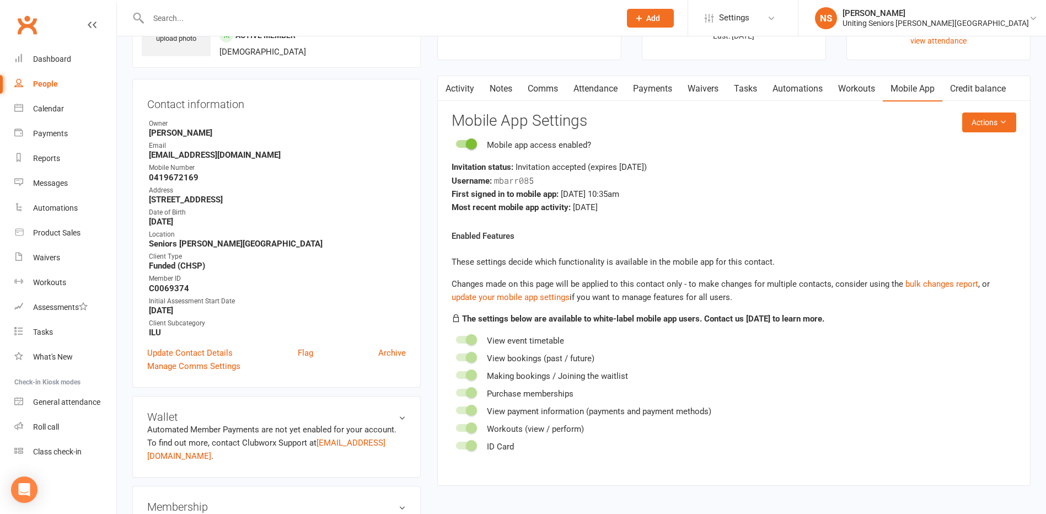
scroll to position [55, 0]
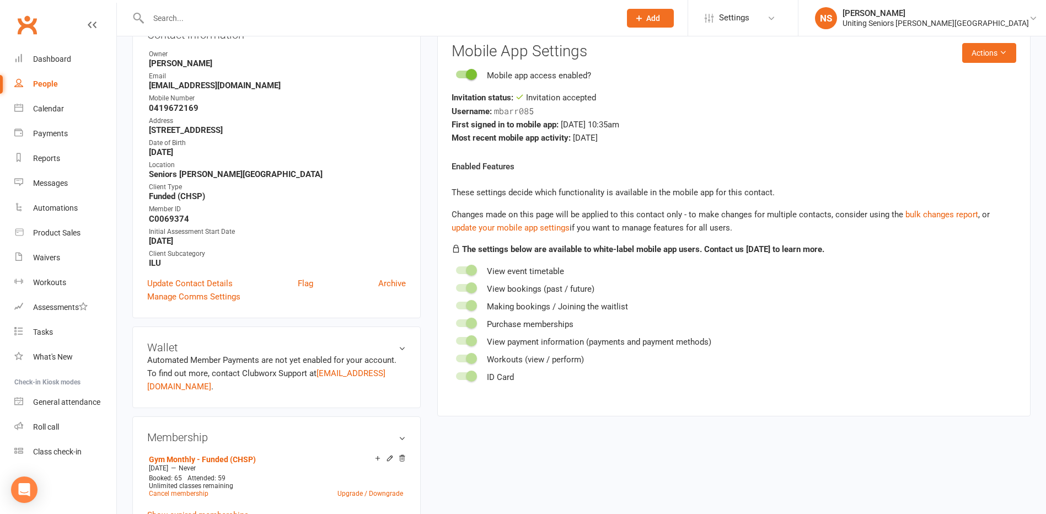
scroll to position [55, 0]
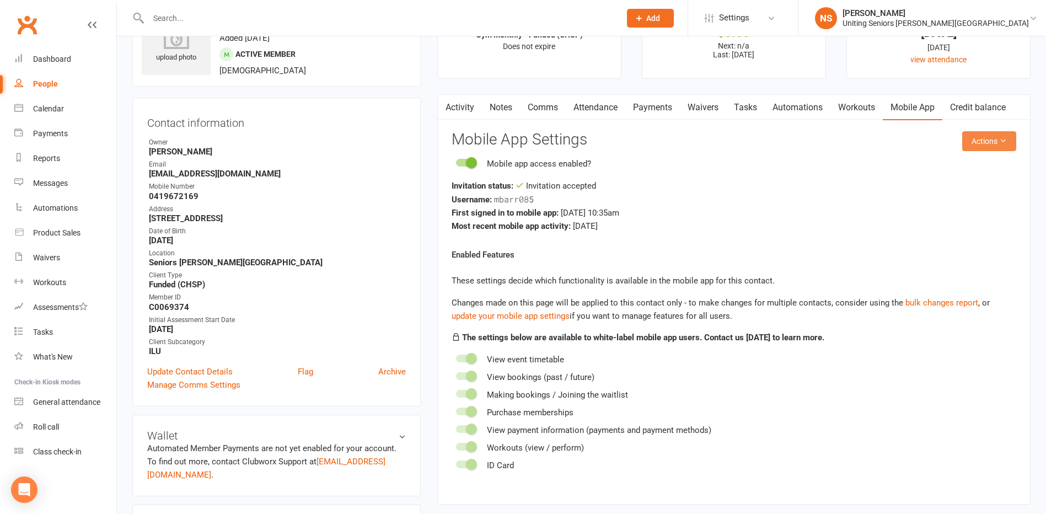
click at [991, 141] on button "Actions" at bounding box center [989, 141] width 54 height 20
click at [944, 211] on link "Reset password" at bounding box center [952, 210] width 109 height 22
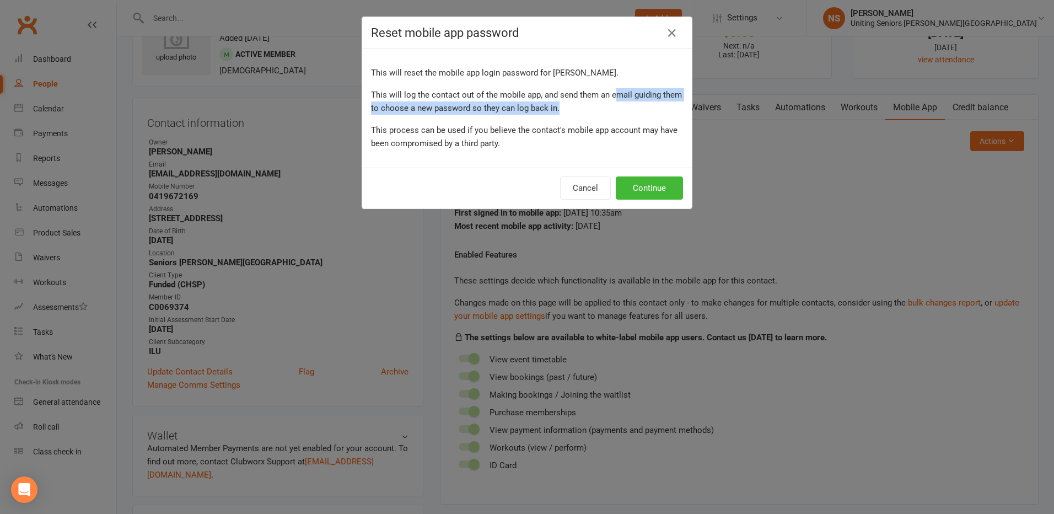
drag, startPoint x: 620, startPoint y: 99, endPoint x: 659, endPoint y: 103, distance: 39.4
click at [659, 103] on p "This will log the contact out of the mobile app, and send them an email guiding…" at bounding box center [527, 101] width 312 height 26
drag, startPoint x: 659, startPoint y: 103, endPoint x: 574, endPoint y: 115, distance: 85.8
click at [574, 115] on div "This will reset the mobile app login password for Mary Barr. This will log the …" at bounding box center [527, 108] width 330 height 119
click at [581, 184] on button "Cancel" at bounding box center [585, 187] width 51 height 23
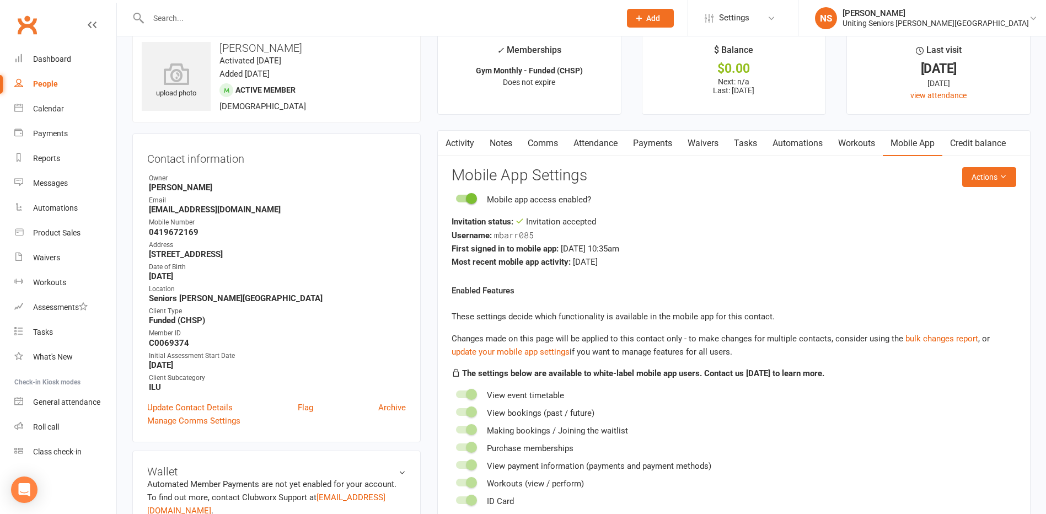
scroll to position [0, 0]
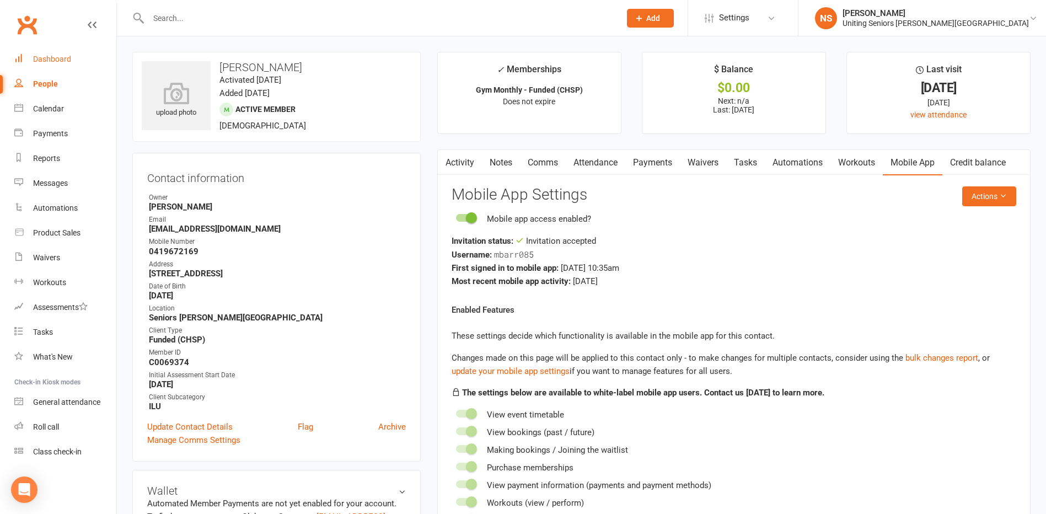
click at [53, 58] on div "Dashboard" at bounding box center [52, 59] width 38 height 9
